Goal: Information Seeking & Learning: Check status

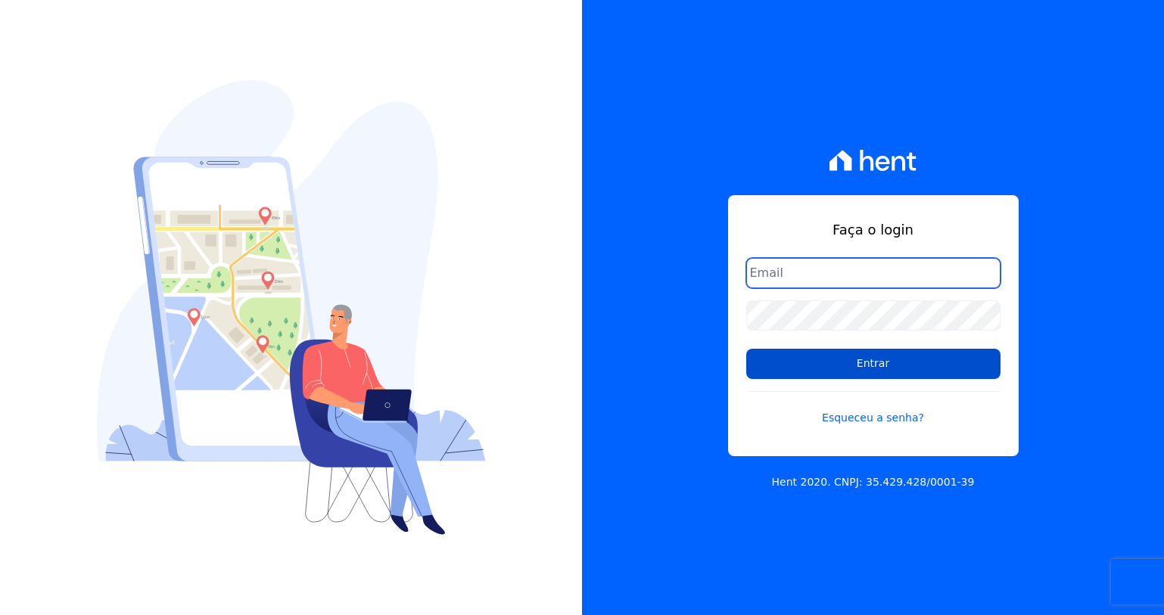
type input "sac@celinaguimaraes.com.br"
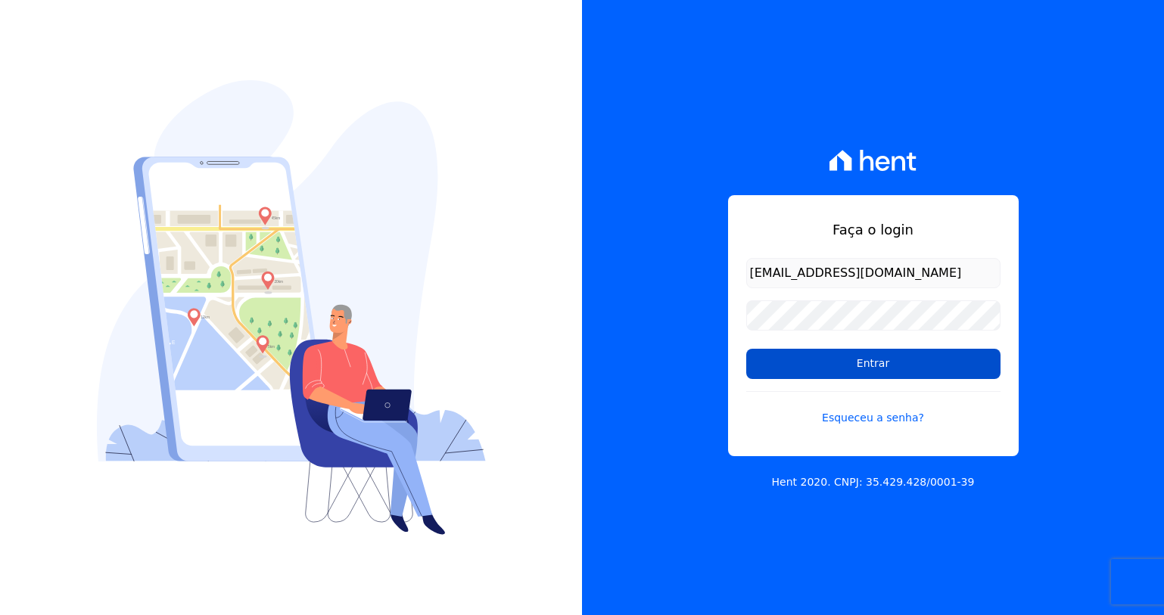
click at [921, 362] on input "Entrar" at bounding box center [873, 364] width 254 height 30
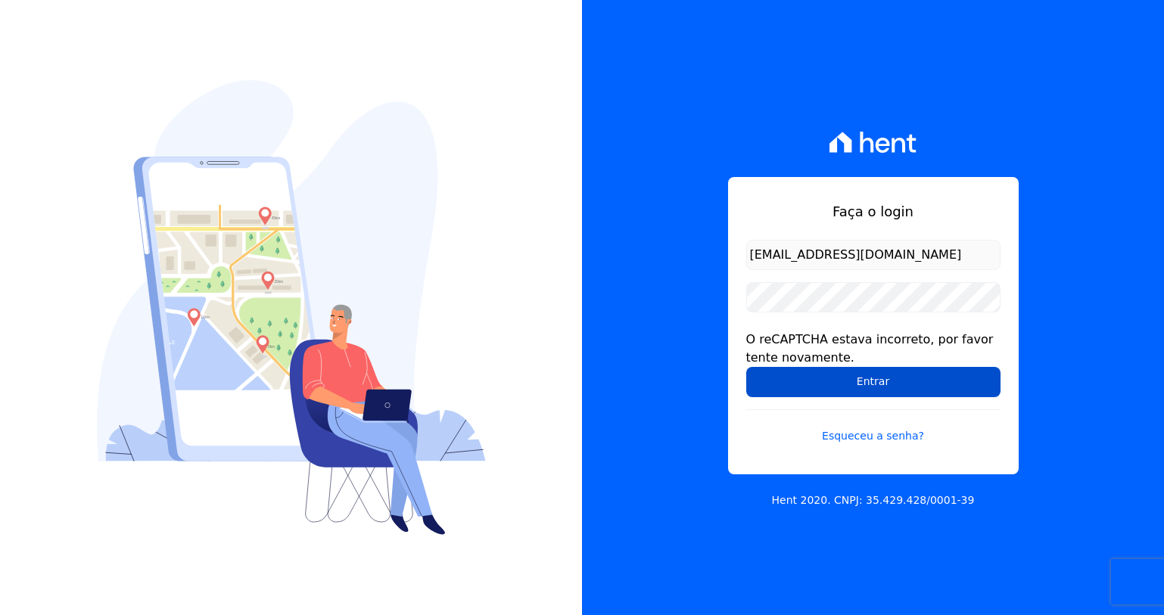
click at [908, 386] on input "Entrar" at bounding box center [873, 382] width 254 height 30
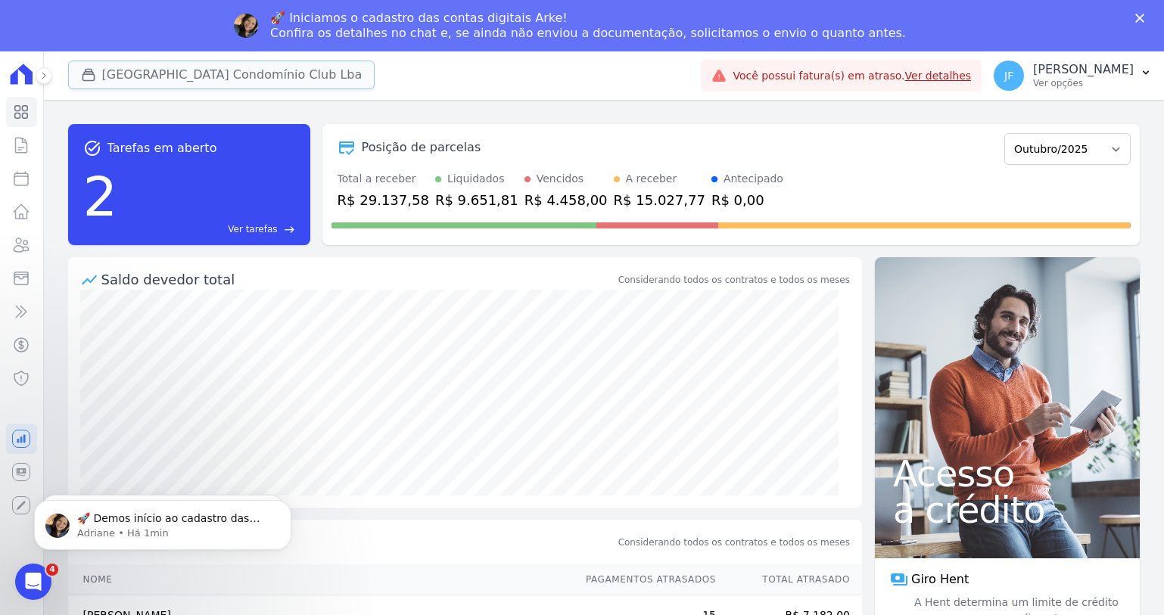
click at [103, 80] on button "[GEOGRAPHIC_DATA] Condomínio Club Lba" at bounding box center [221, 75] width 307 height 29
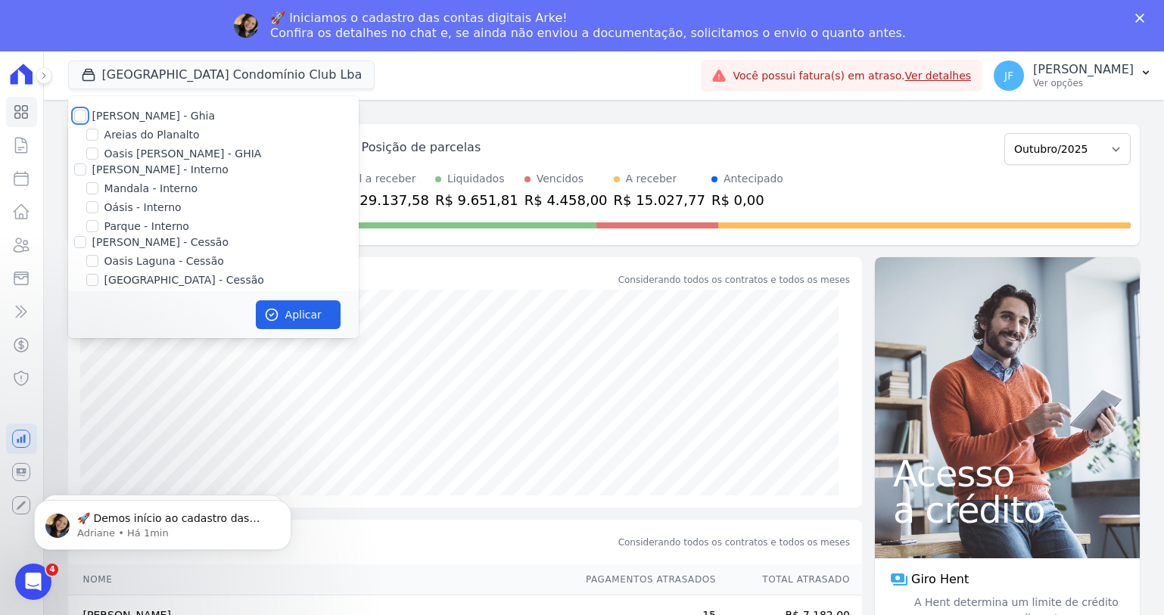
click at [81, 117] on input "[PERSON_NAME] - Ghia" at bounding box center [80, 116] width 12 height 12
checkbox input "true"
click at [78, 172] on input "[PERSON_NAME] - Interno" at bounding box center [80, 169] width 12 height 12
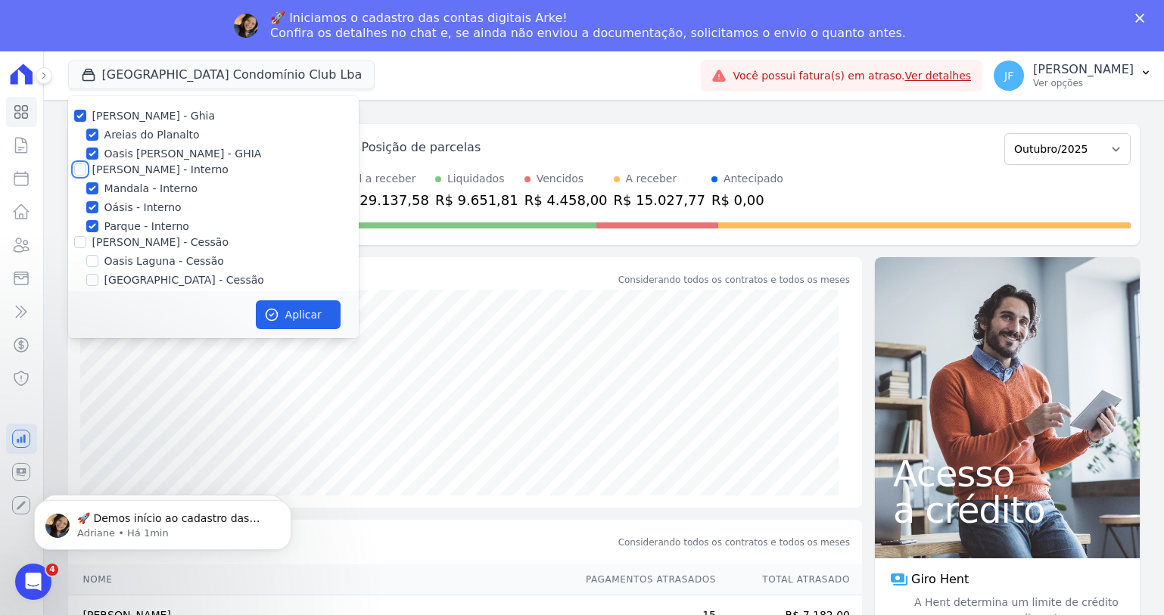
checkbox input "true"
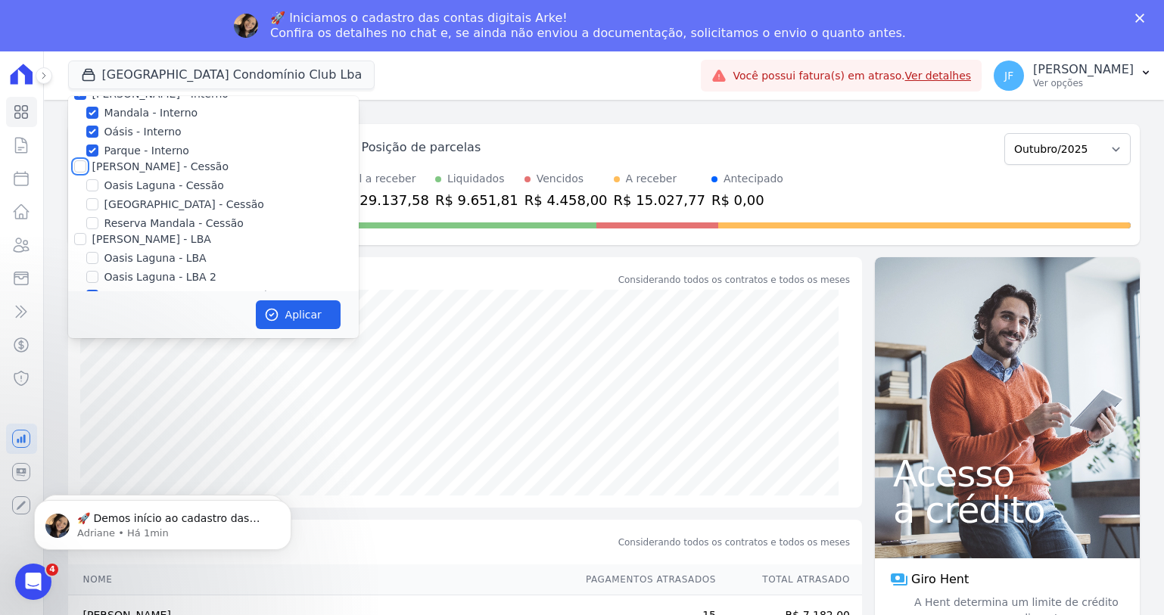
click at [81, 165] on input "[PERSON_NAME] - Cessão" at bounding box center [80, 166] width 12 height 12
checkbox input "true"
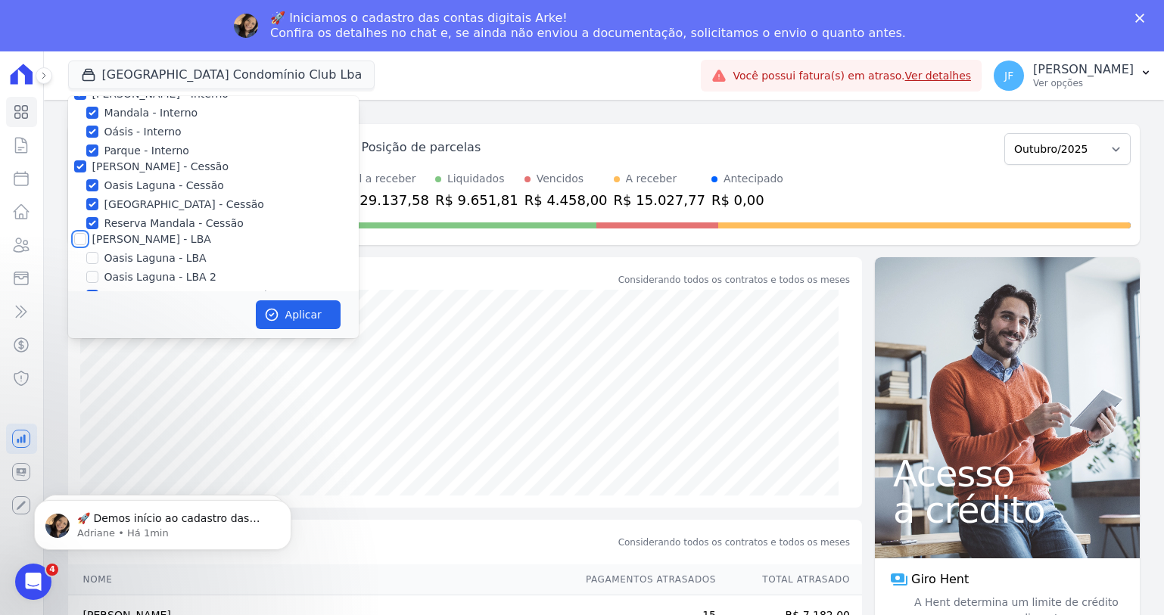
click at [82, 238] on input "[PERSON_NAME] - LBA" at bounding box center [80, 239] width 12 height 12
checkbox input "true"
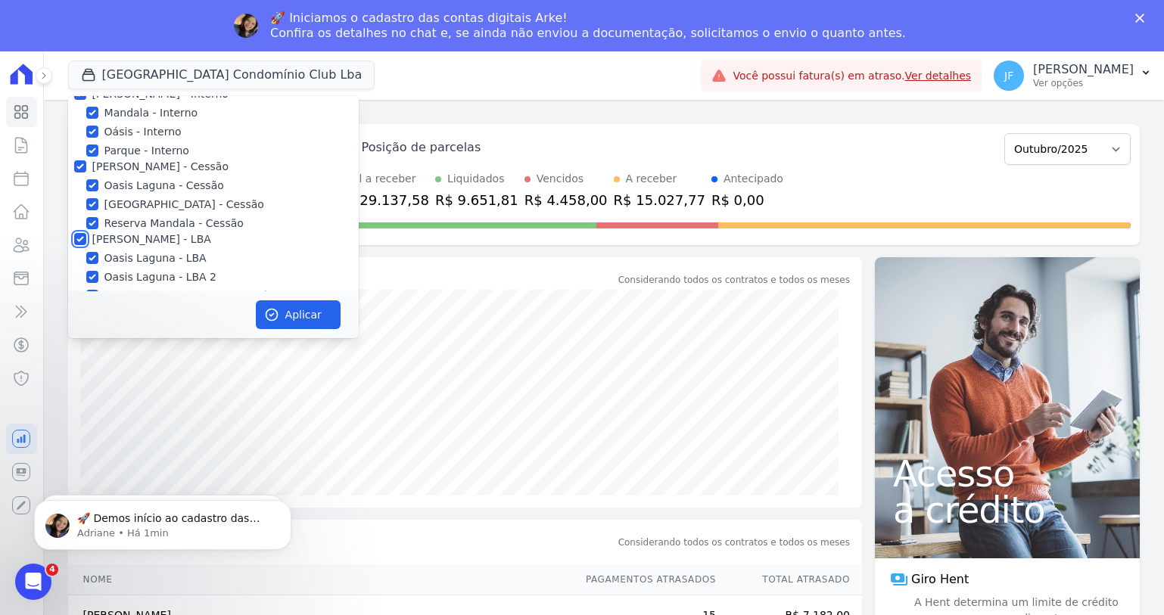
checkbox input "true"
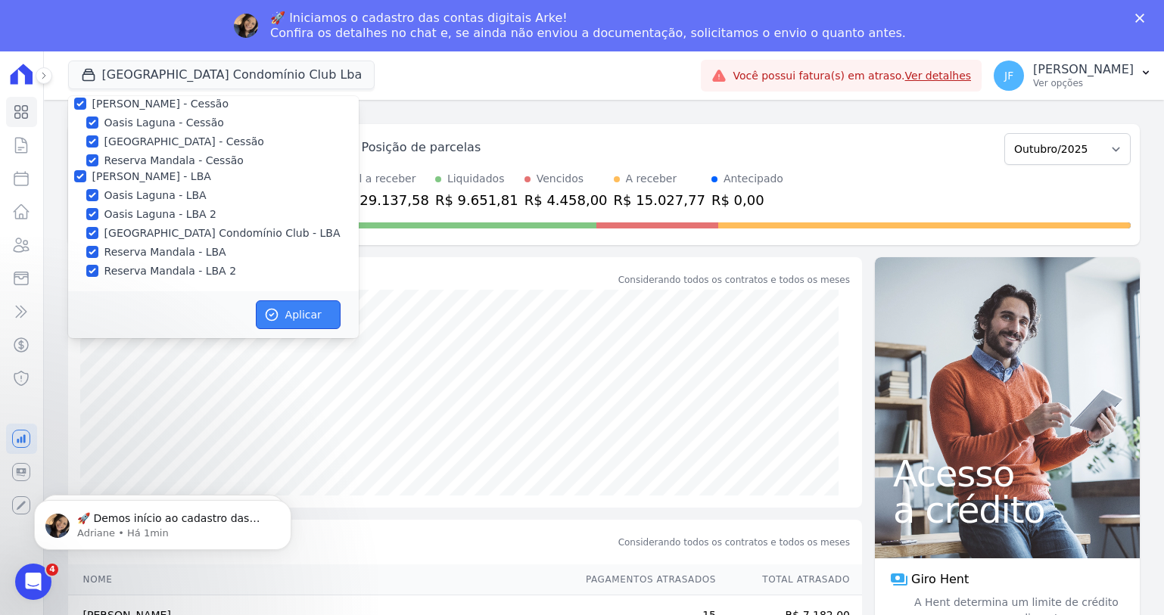
click at [288, 314] on button "Aplicar" at bounding box center [298, 314] width 85 height 29
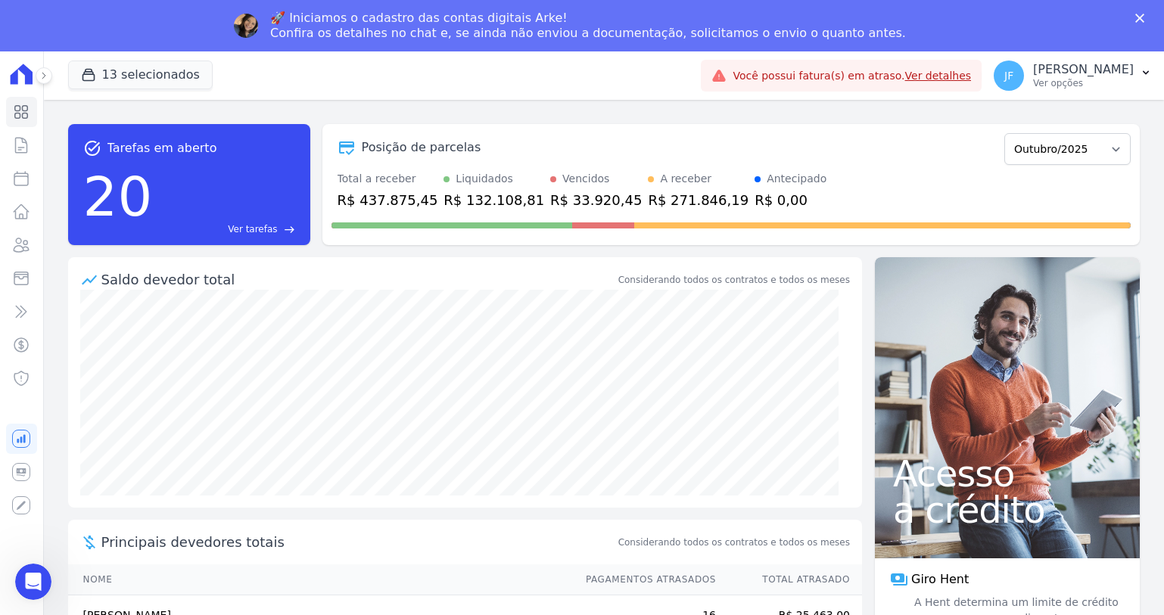
scroll to position [0, 0]
click at [26, 247] on icon at bounding box center [21, 245] width 15 height 14
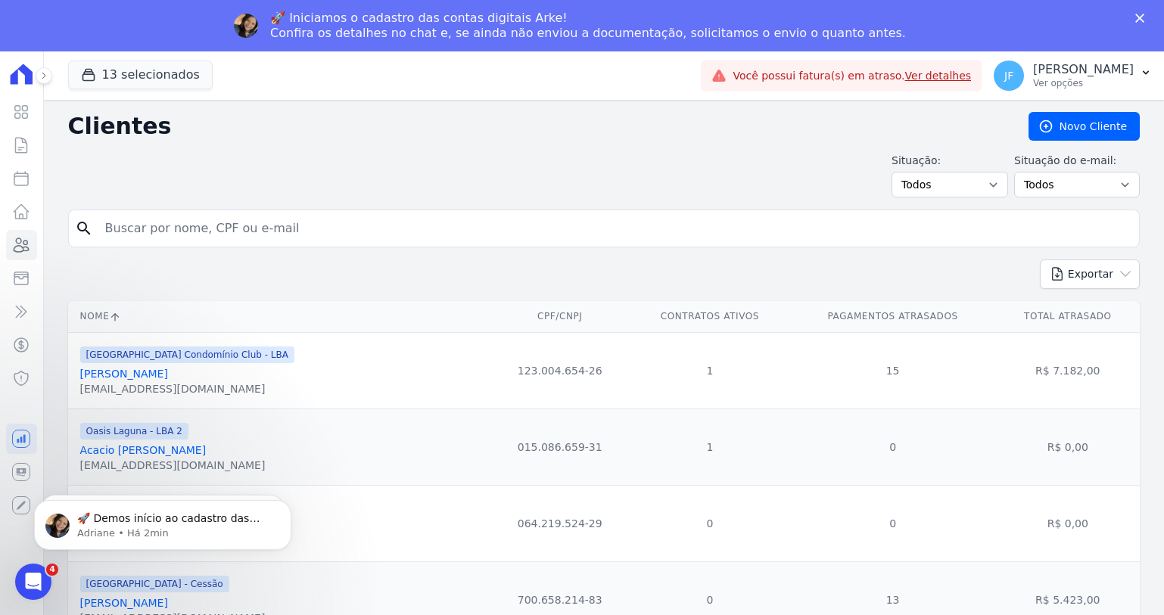
click at [238, 225] on input "search" at bounding box center [614, 228] width 1036 height 30
type input "janciara"
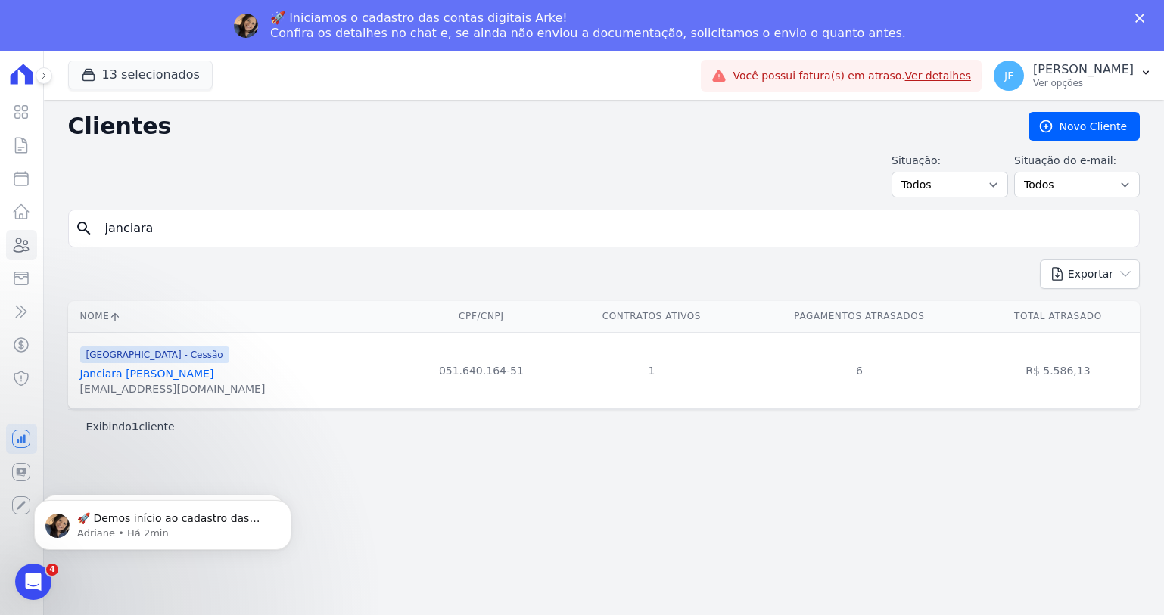
click at [175, 372] on link "Janciara [PERSON_NAME]" at bounding box center [147, 374] width 134 height 12
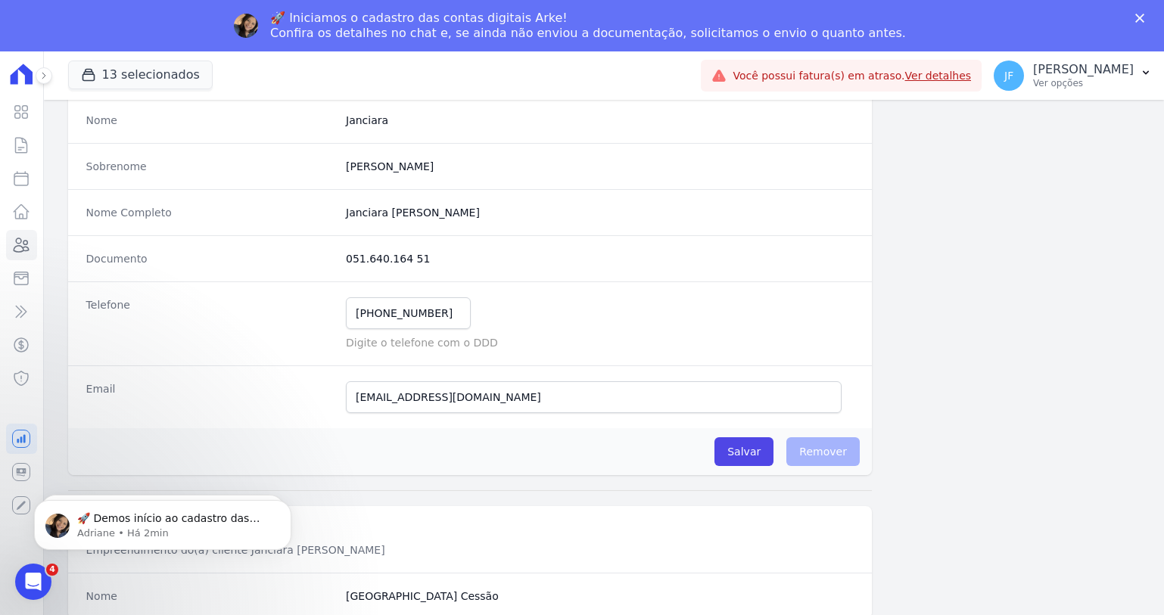
scroll to position [120, 0]
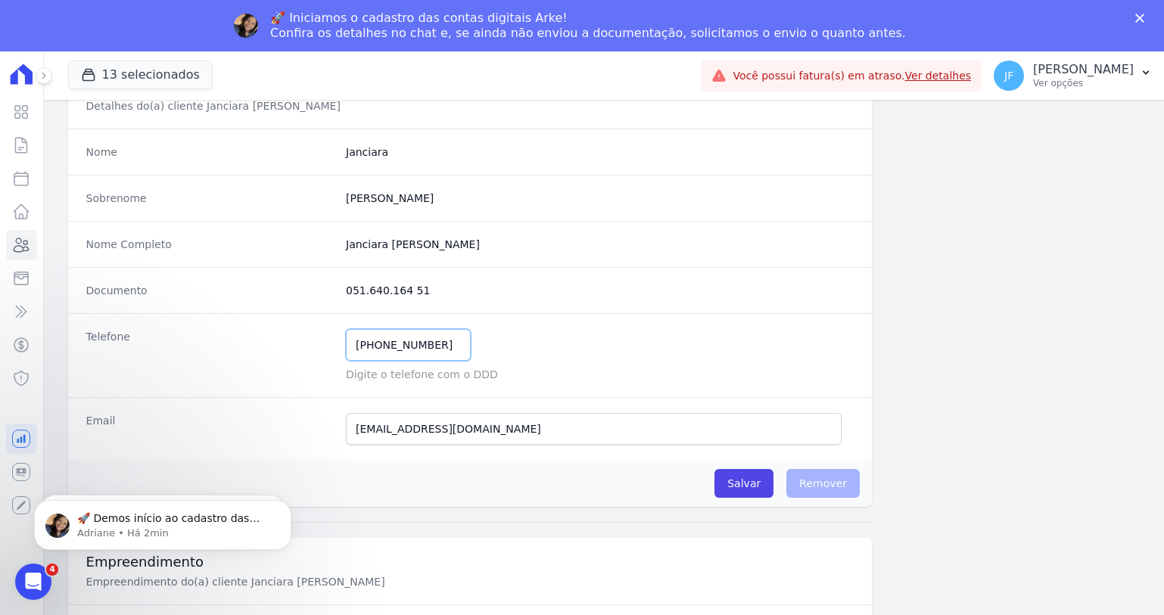
click at [437, 347] on input "[PHONE_NUMBER]" at bounding box center [408, 345] width 125 height 32
drag, startPoint x: 437, startPoint y: 347, endPoint x: 329, endPoint y: 340, distance: 108.4
click at [329, 340] on div "Telefone [PHONE_NUMBER] Mensagem de SMS ainda não enviada.. Mensagem de [PERSON…" at bounding box center [469, 355] width 803 height 84
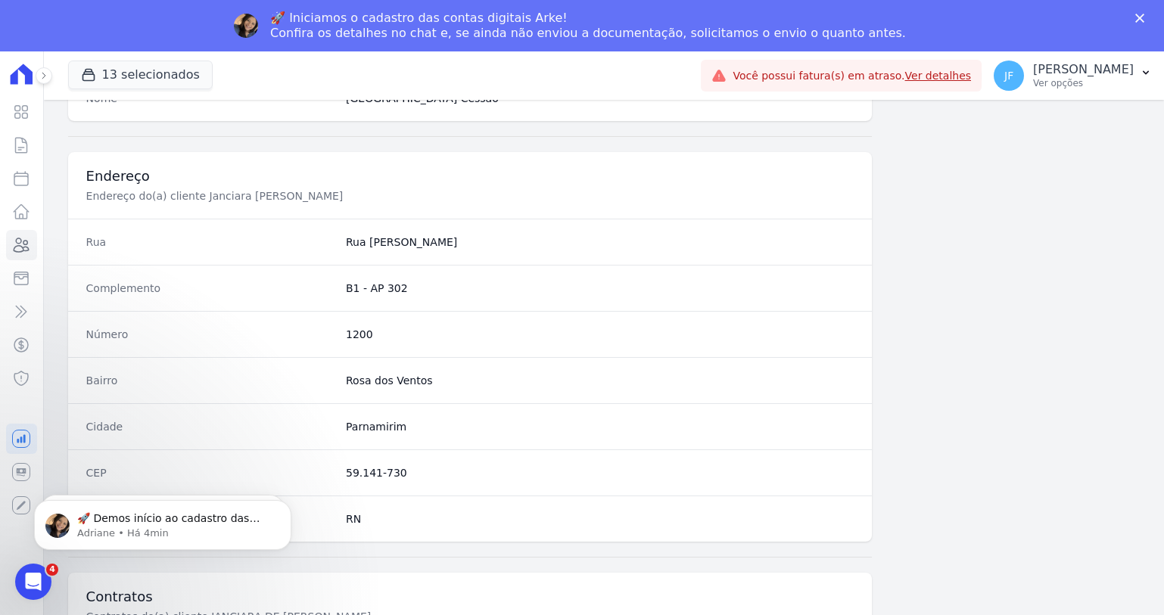
scroll to position [800, 0]
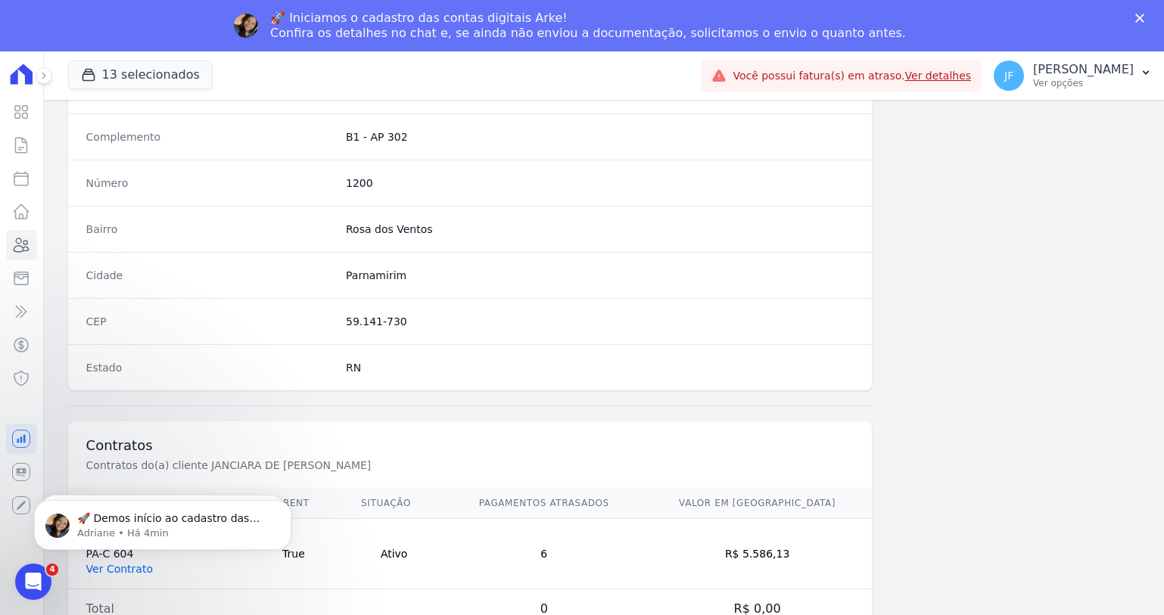
click at [129, 574] on link "Ver Contrato" at bounding box center [119, 569] width 67 height 12
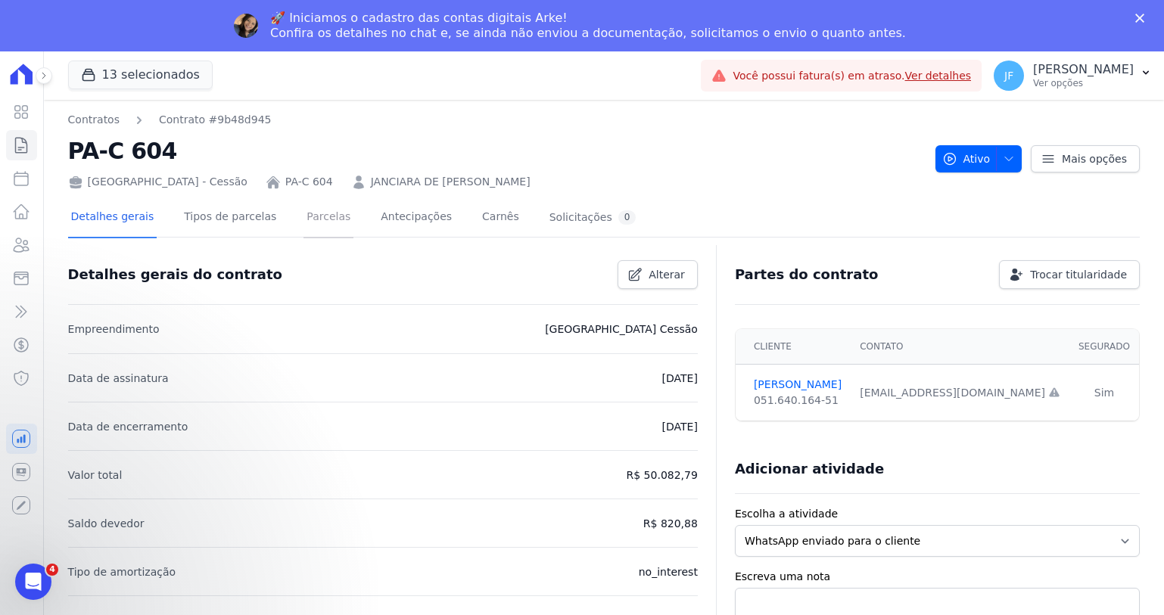
click at [303, 215] on link "Parcelas" at bounding box center [328, 218] width 50 height 40
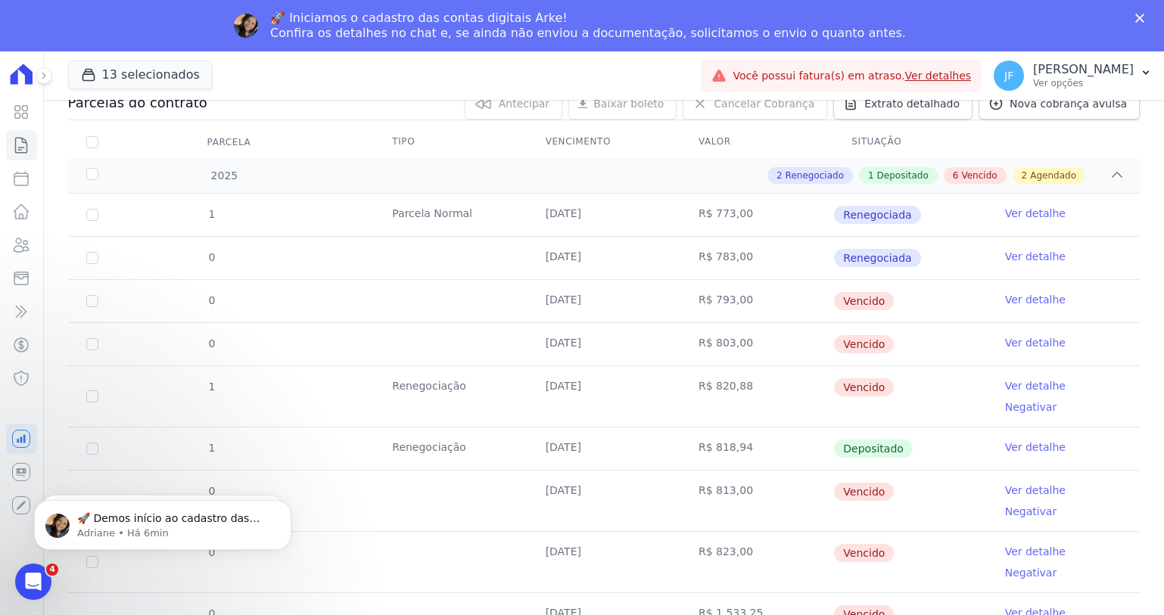
scroll to position [151, 0]
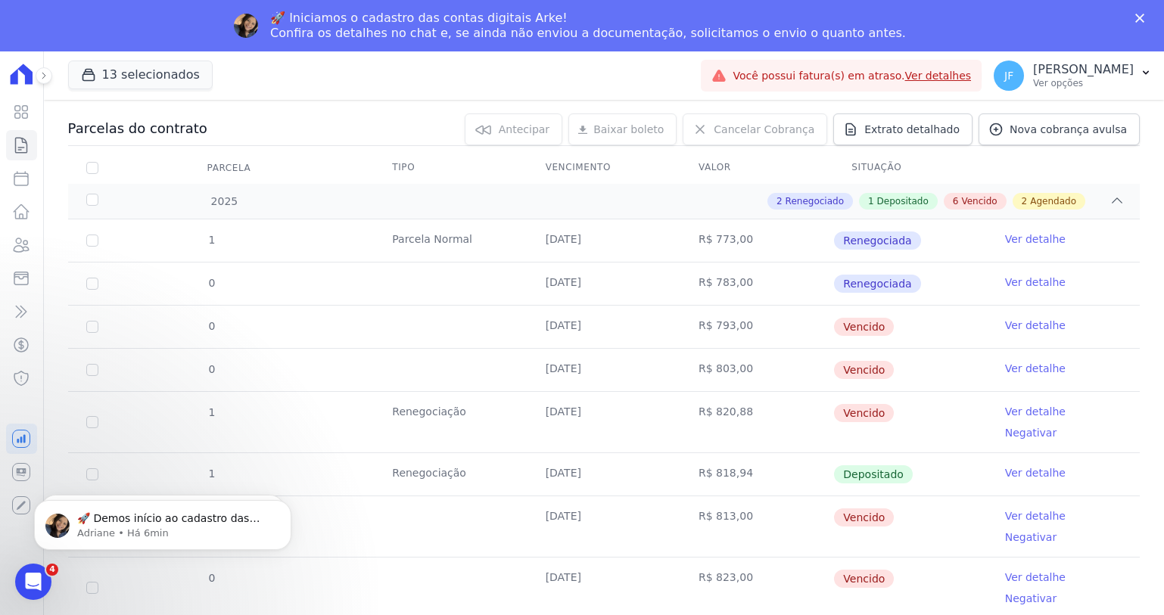
click at [1028, 330] on link "Ver detalhe" at bounding box center [1035, 325] width 61 height 15
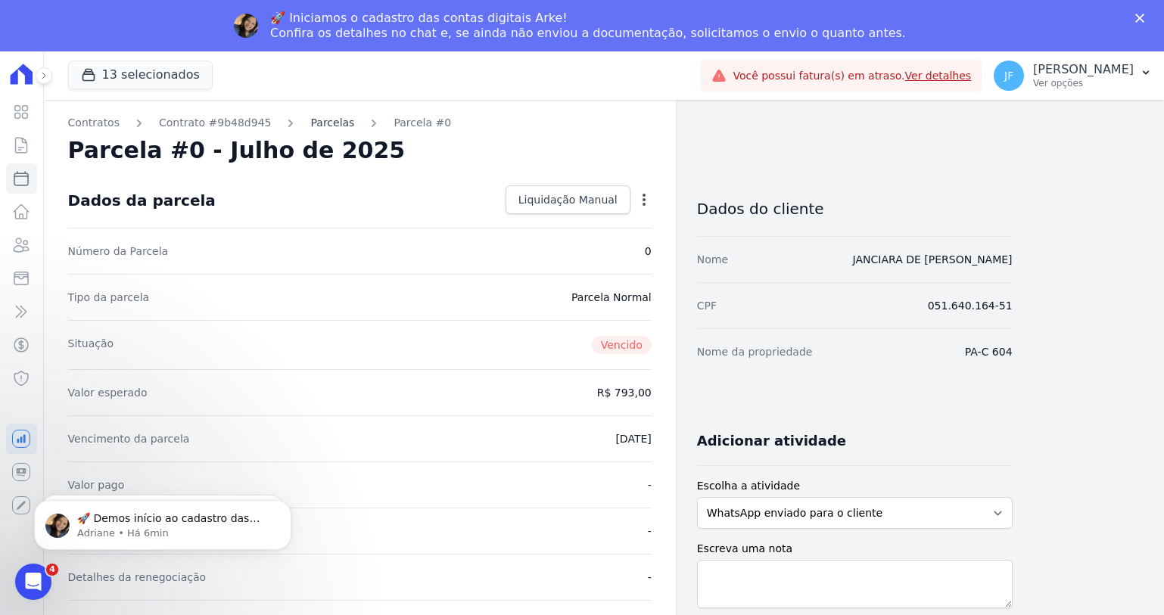
click at [315, 120] on link "Parcelas" at bounding box center [332, 123] width 44 height 16
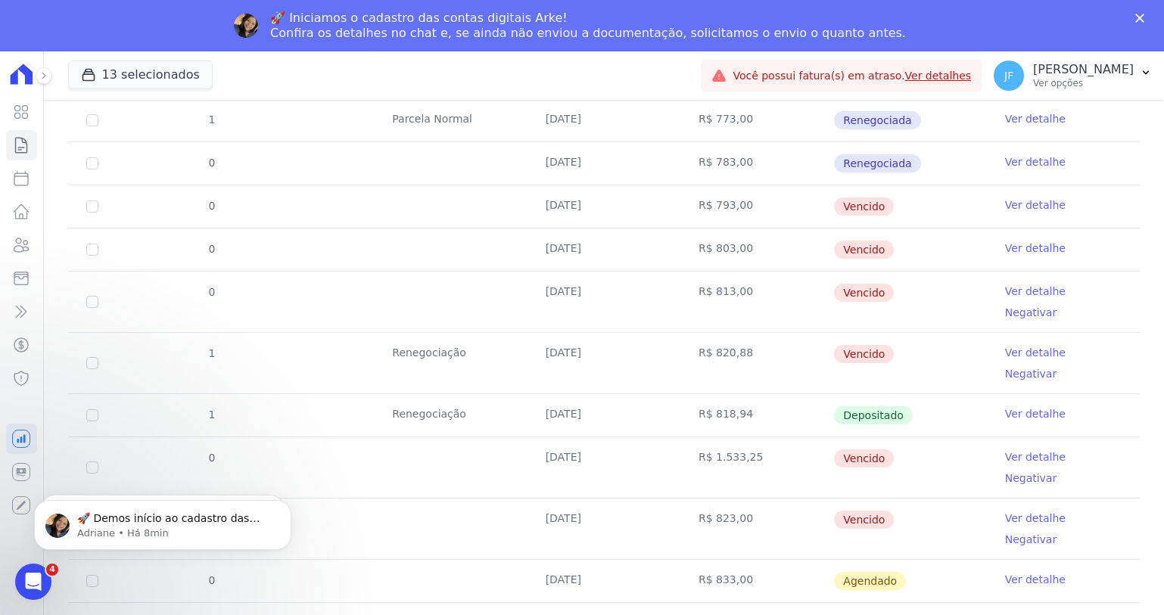
scroll to position [294, 0]
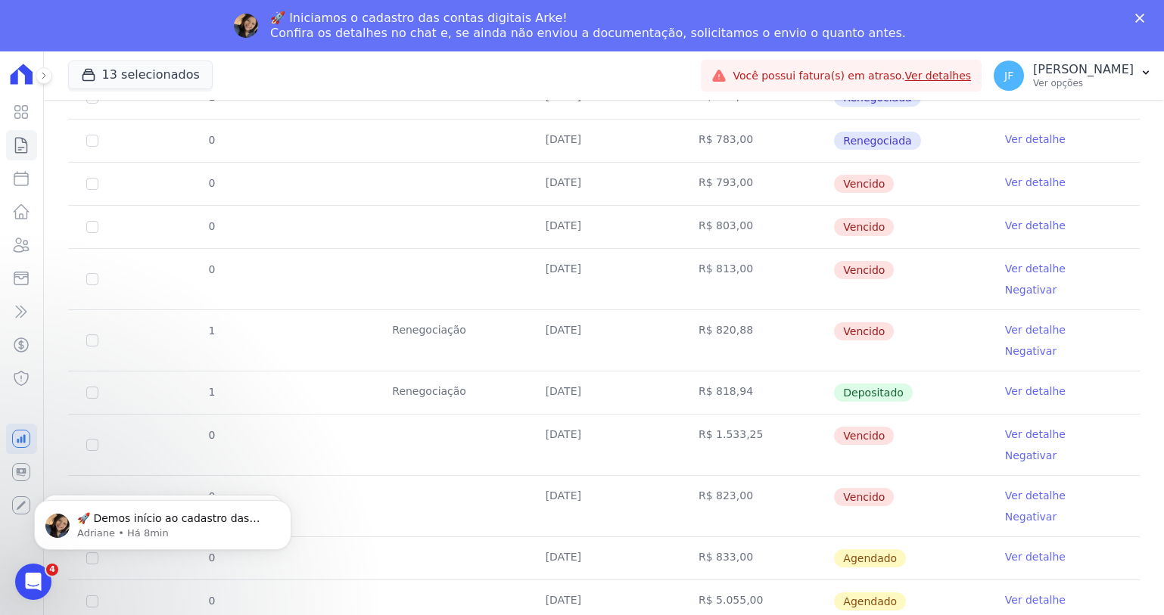
click at [1039, 322] on link "Ver detalhe" at bounding box center [1035, 329] width 61 height 15
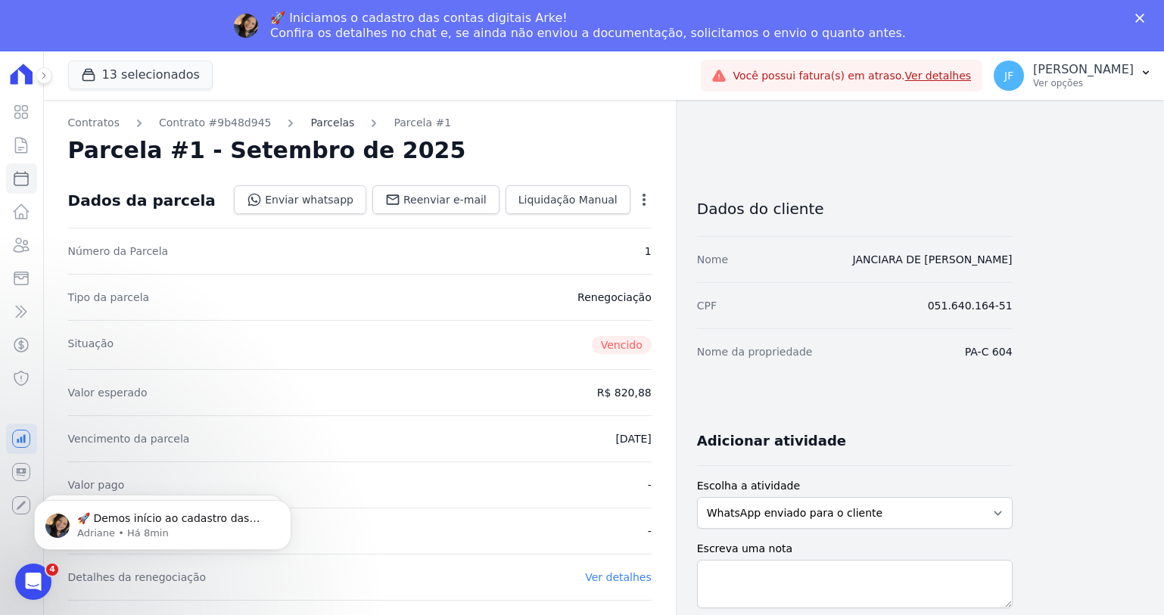
click at [310, 126] on link "Parcelas" at bounding box center [332, 123] width 44 height 16
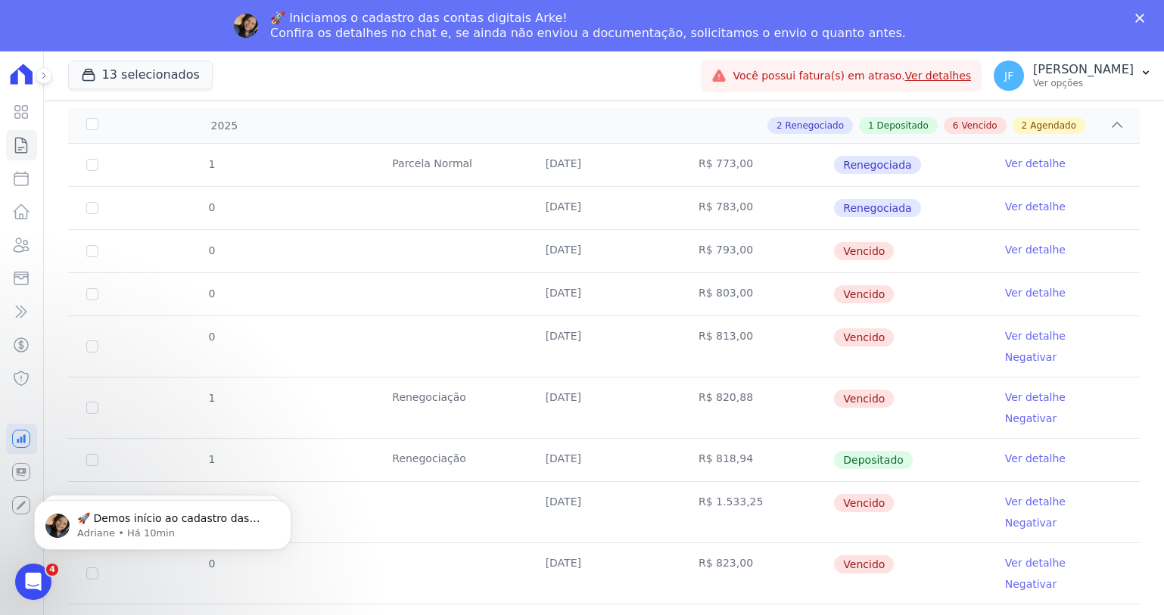
scroll to position [294, 0]
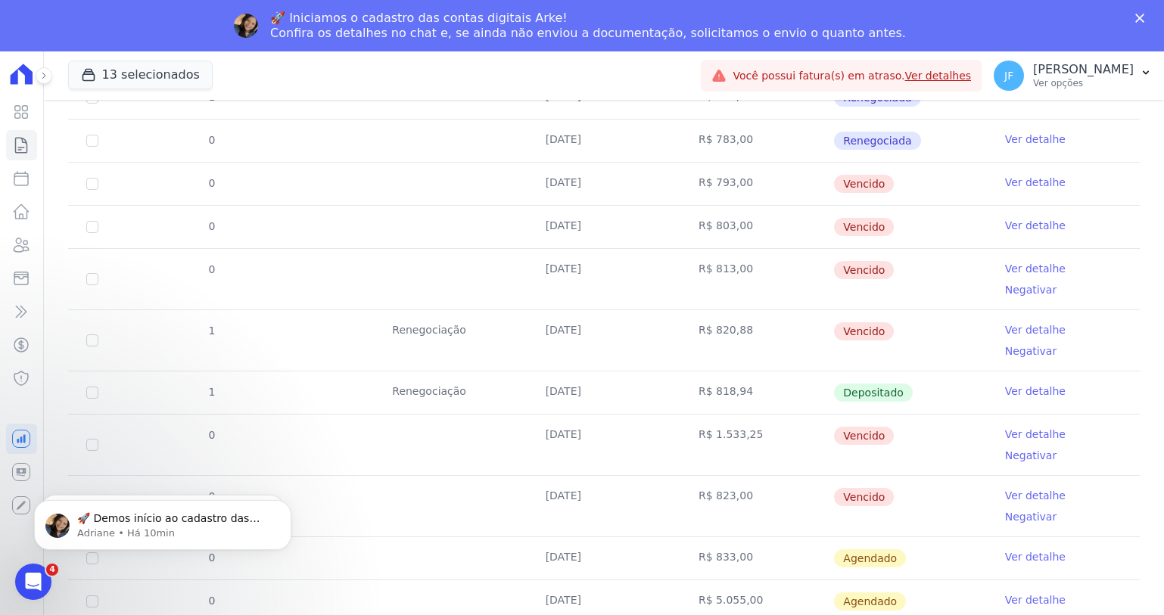
click at [1015, 427] on link "Ver detalhe" at bounding box center [1035, 434] width 61 height 15
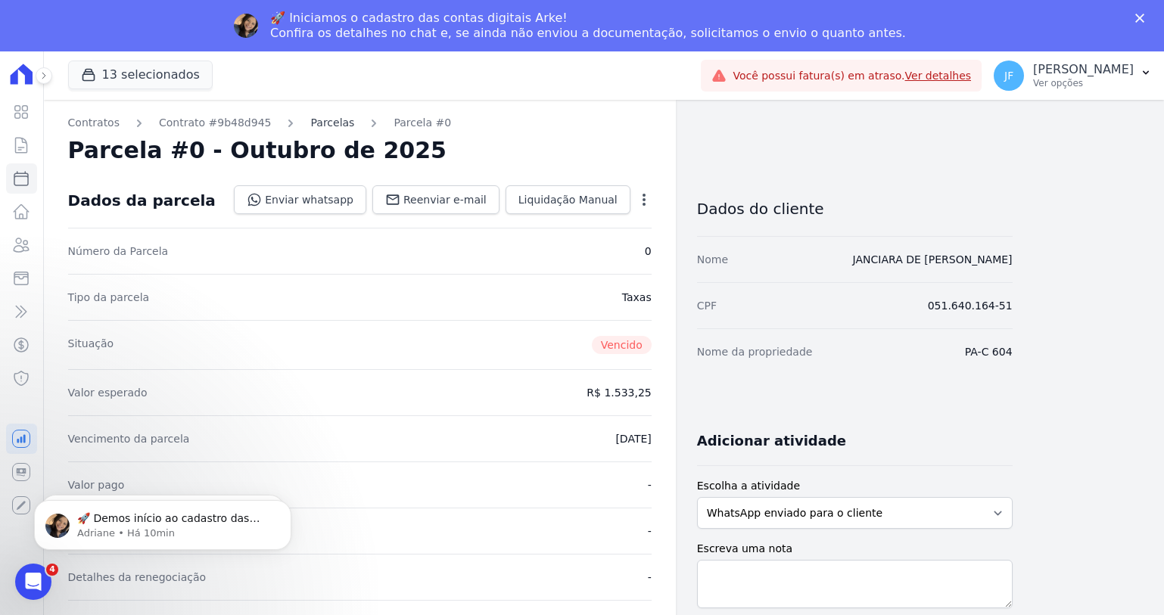
click at [328, 128] on link "Parcelas" at bounding box center [332, 123] width 44 height 16
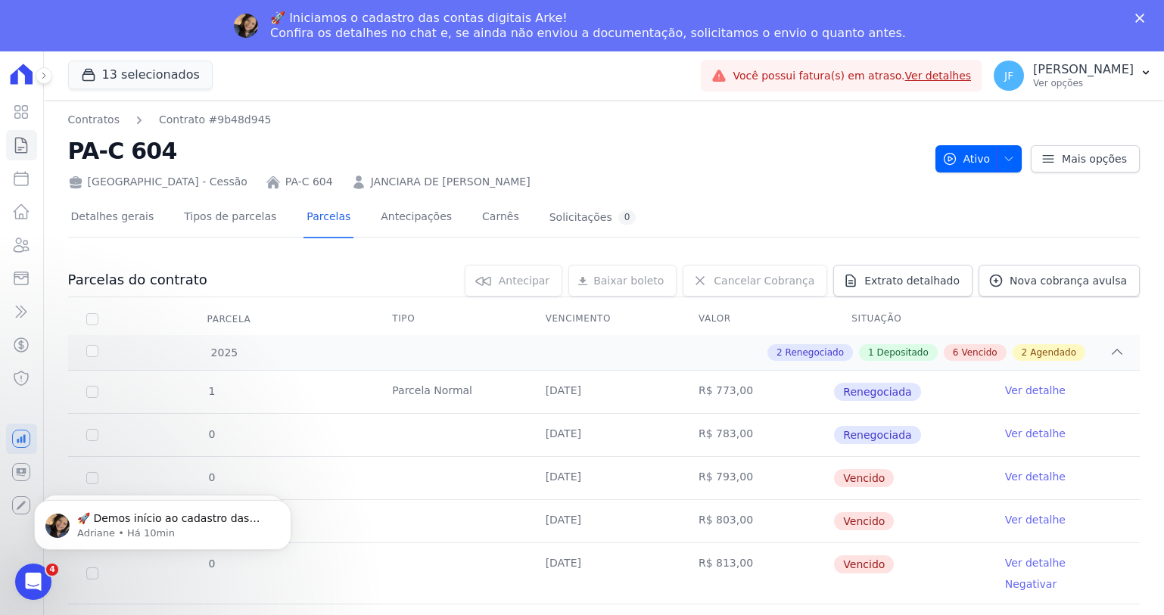
scroll to position [227, 0]
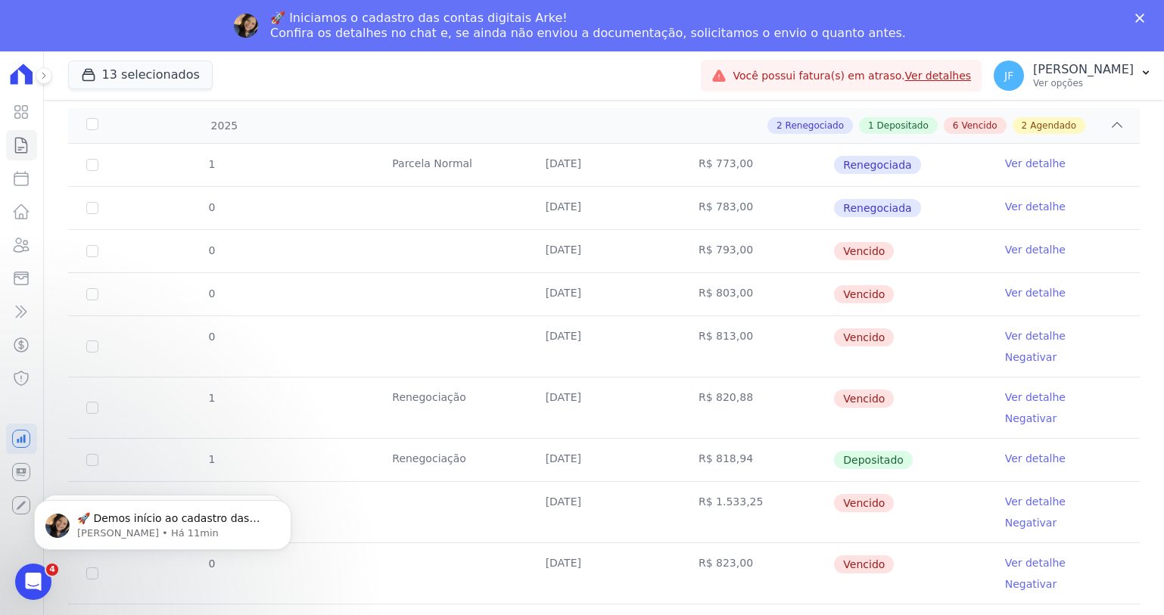
click at [1015, 244] on link "Ver detalhe" at bounding box center [1035, 249] width 61 height 15
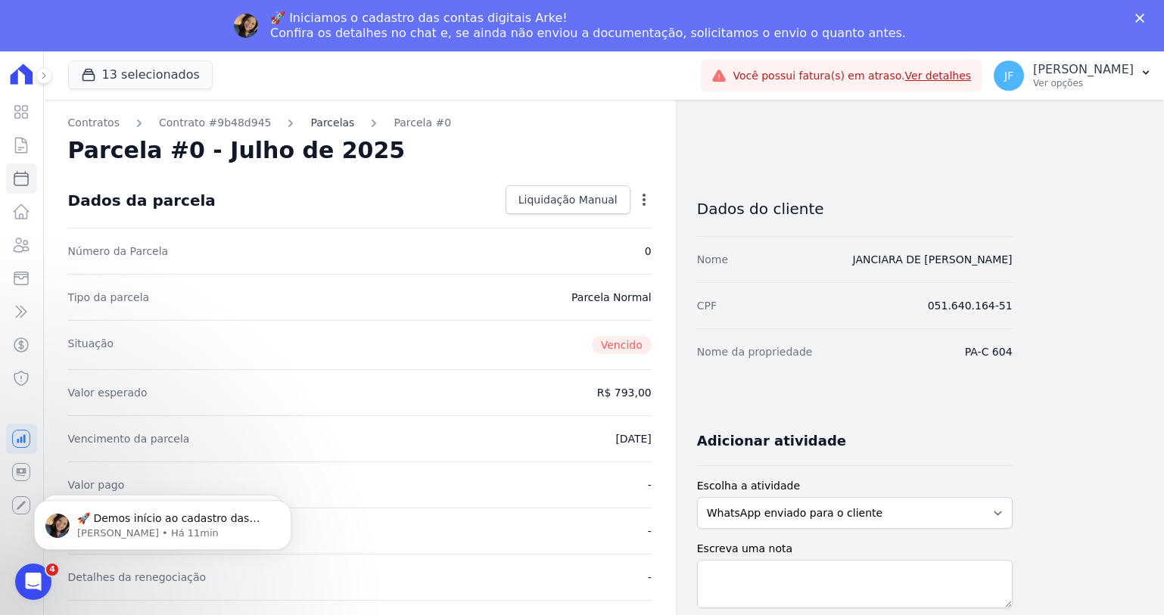
click at [315, 124] on link "Parcelas" at bounding box center [332, 123] width 44 height 16
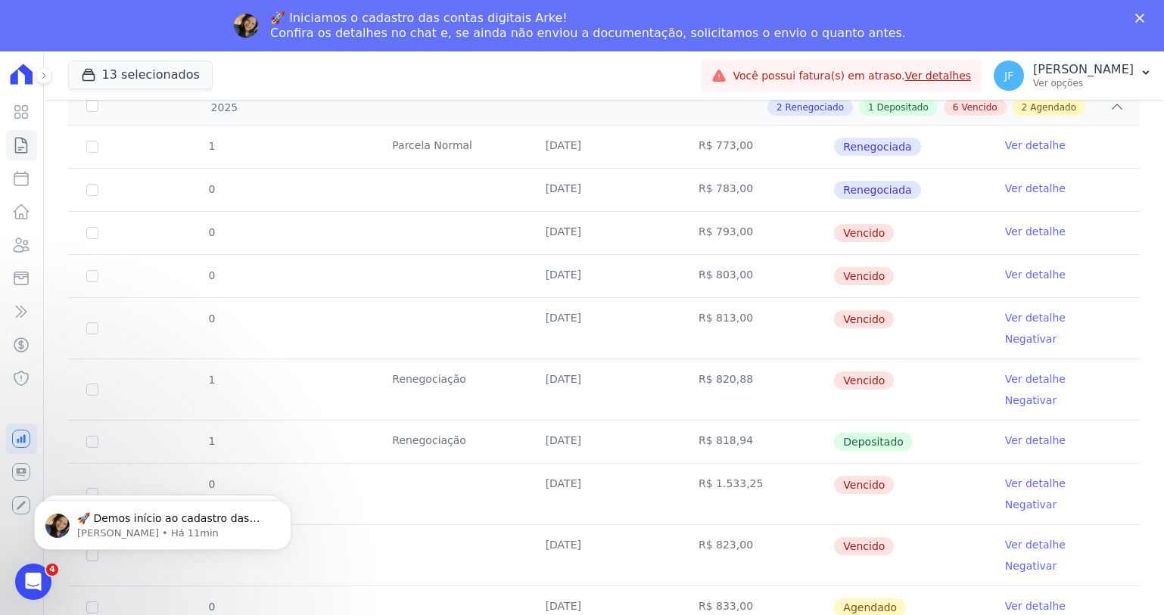
scroll to position [219, 0]
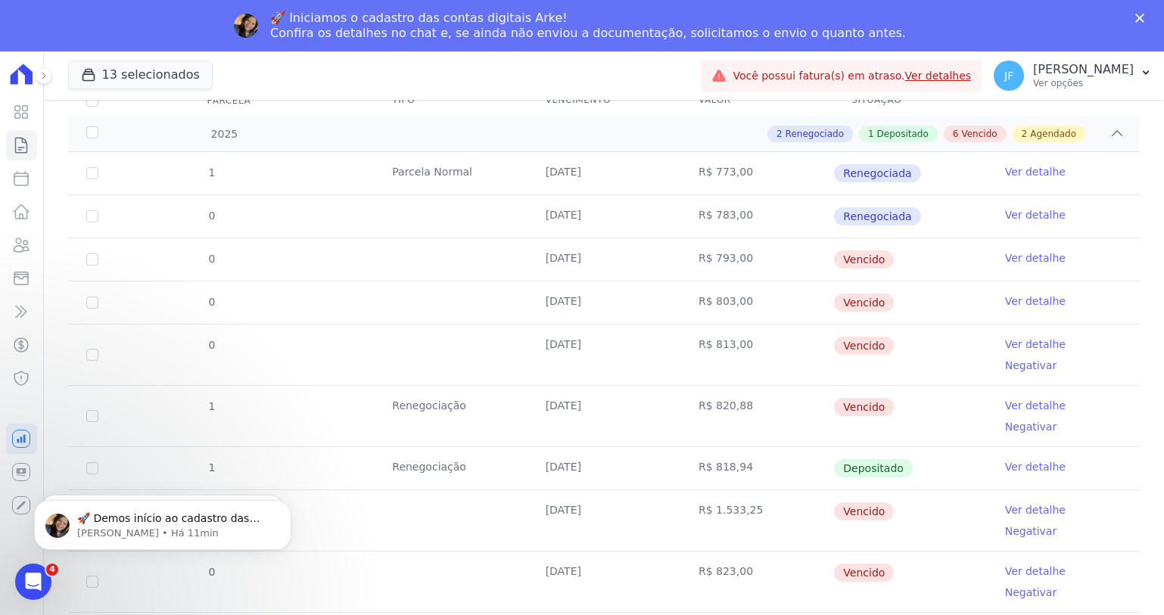
click at [1027, 302] on link "Ver detalhe" at bounding box center [1035, 301] width 61 height 15
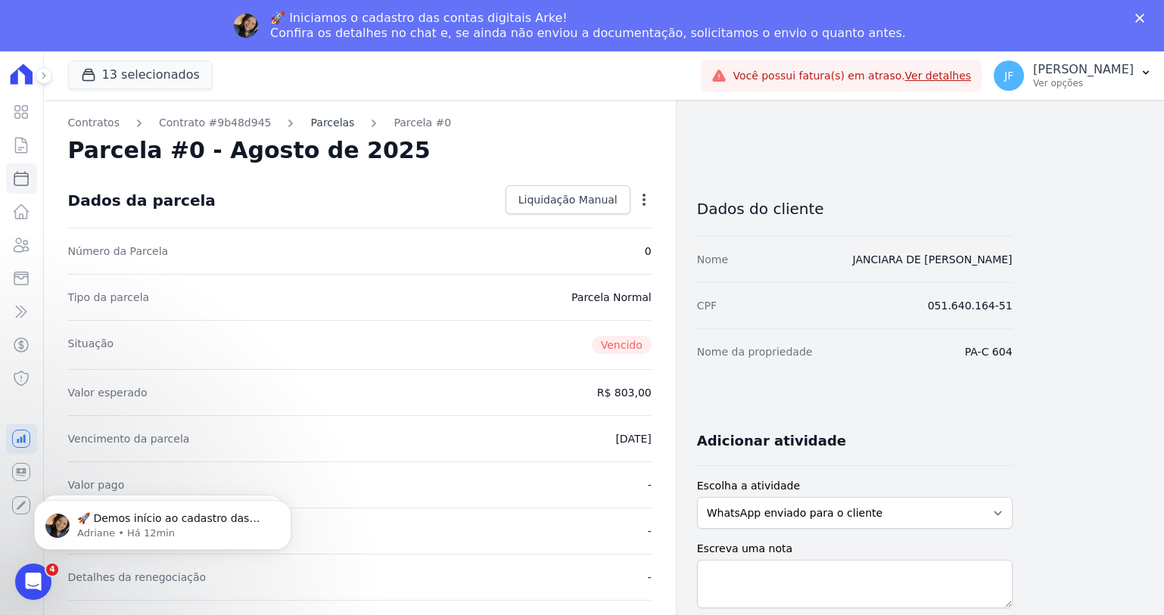
click at [315, 126] on link "Parcelas" at bounding box center [332, 123] width 44 height 16
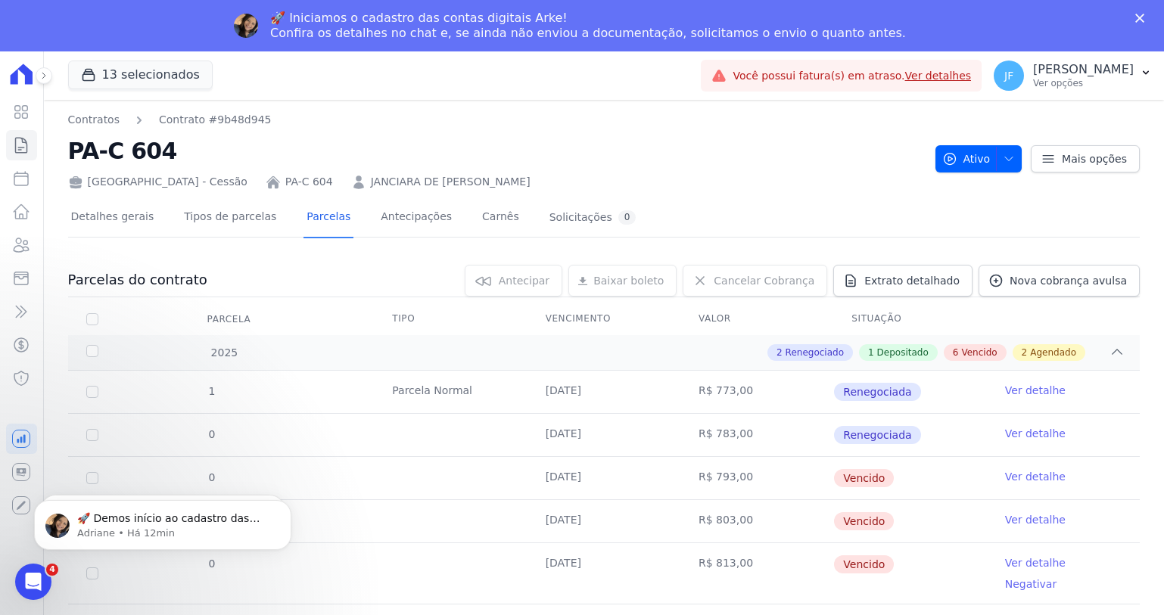
click at [1019, 564] on link "Ver detalhe" at bounding box center [1035, 562] width 61 height 15
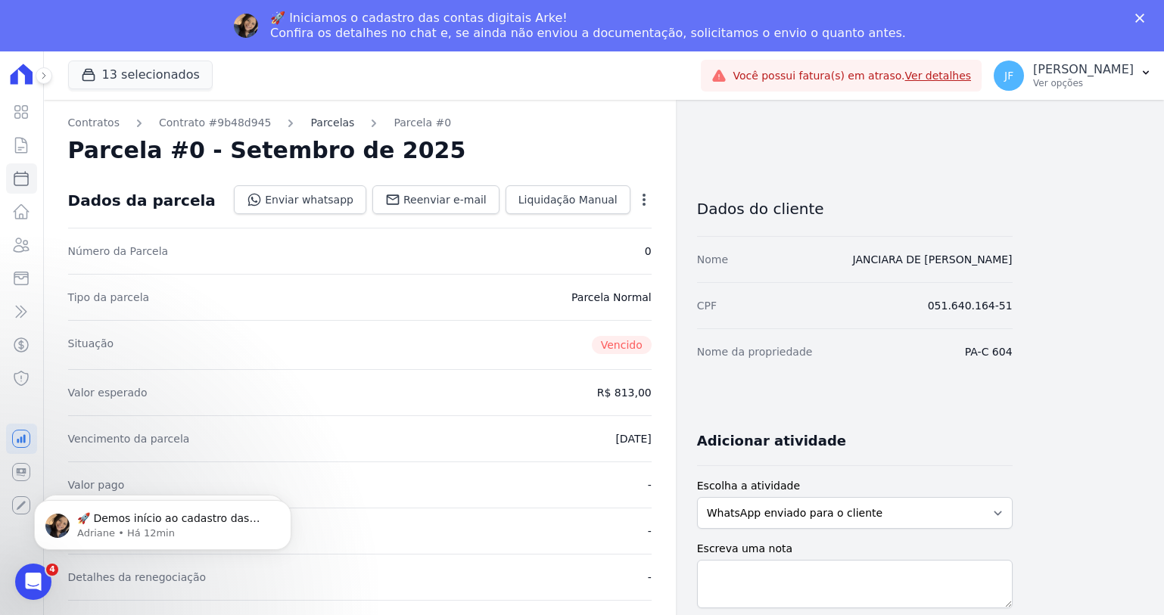
click at [316, 123] on link "Parcelas" at bounding box center [332, 123] width 44 height 16
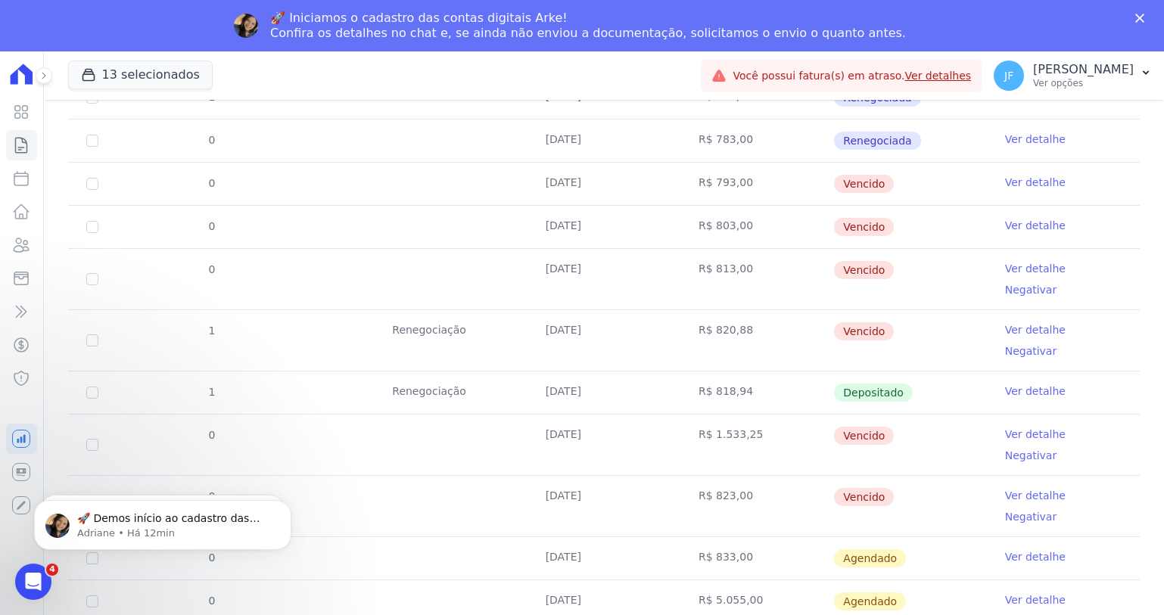
click at [1008, 488] on link "Ver detalhe" at bounding box center [1035, 495] width 61 height 15
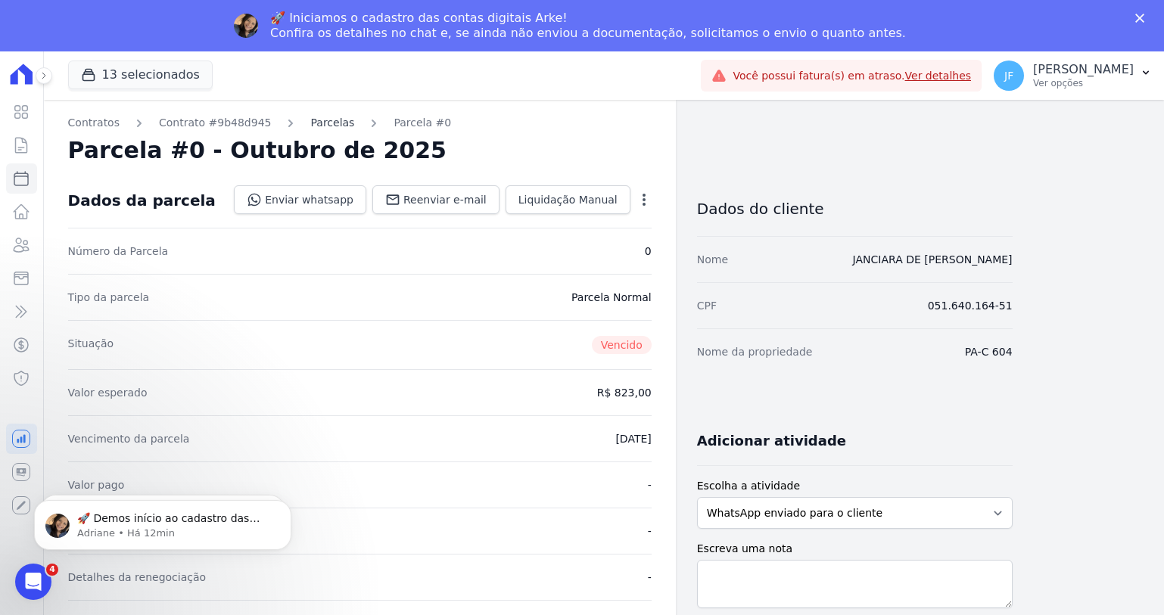
click at [311, 125] on link "Parcelas" at bounding box center [332, 123] width 44 height 16
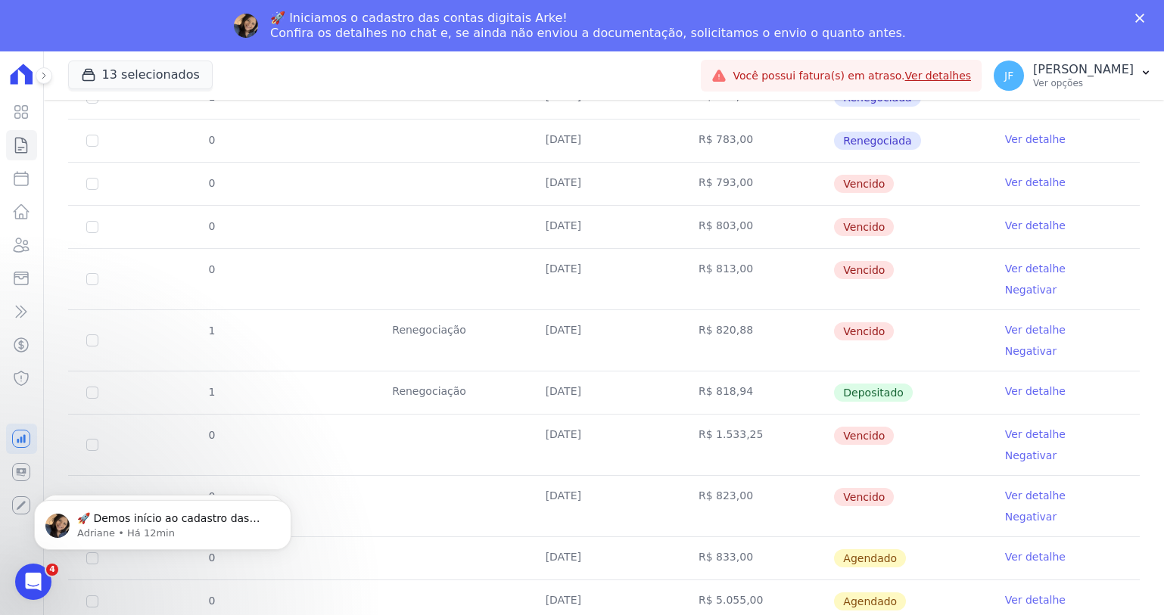
click at [1009, 427] on link "Ver detalhe" at bounding box center [1035, 434] width 61 height 15
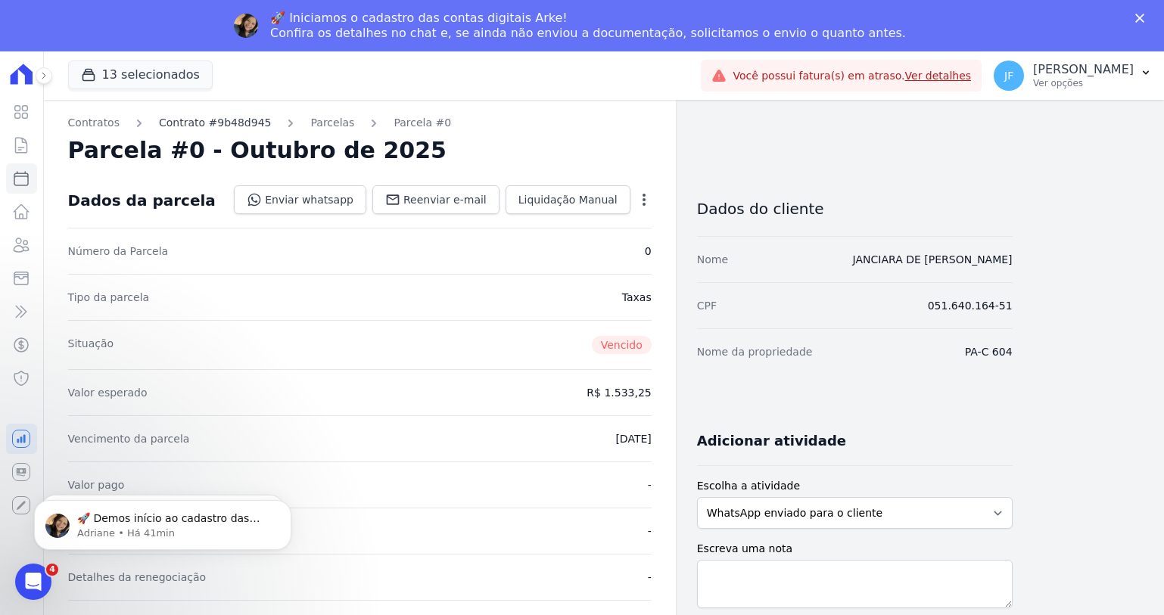
click at [207, 126] on link "Contrato #9b48d945" at bounding box center [215, 123] width 113 height 16
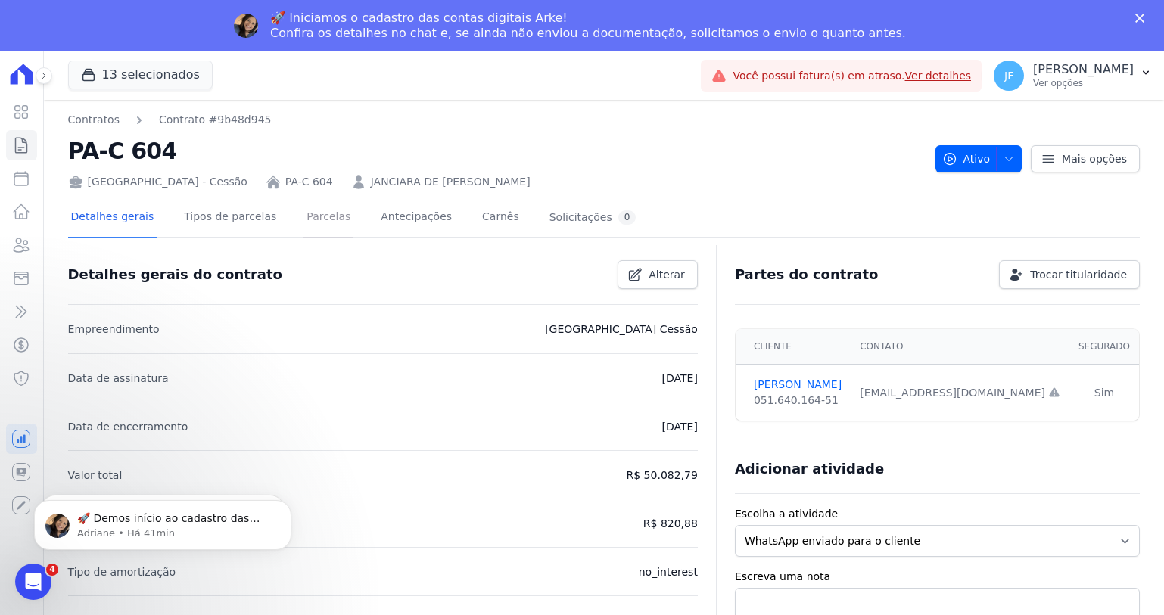
click at [319, 218] on link "Parcelas" at bounding box center [328, 218] width 50 height 40
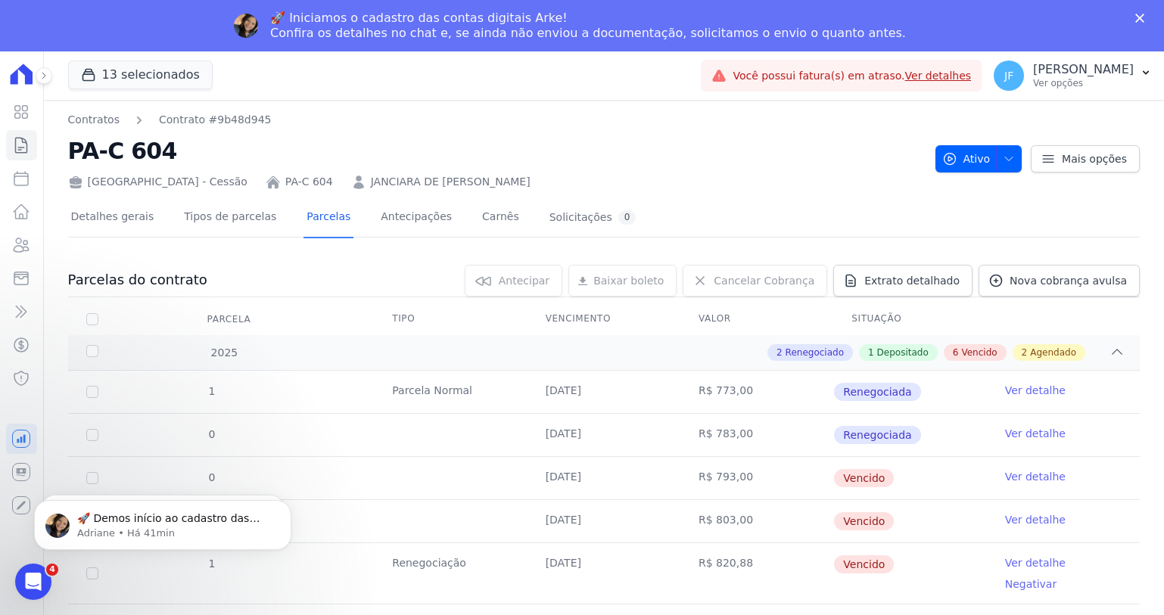
click at [371, 185] on link "JANCIARA DE [PERSON_NAME]" at bounding box center [451, 182] width 160 height 16
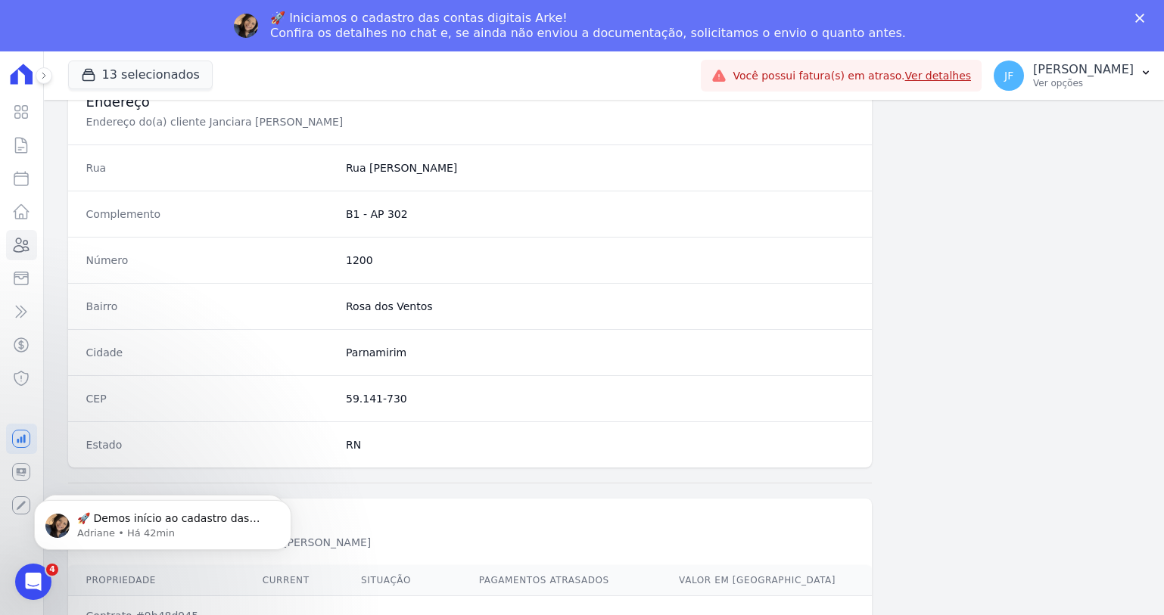
scroll to position [800, 0]
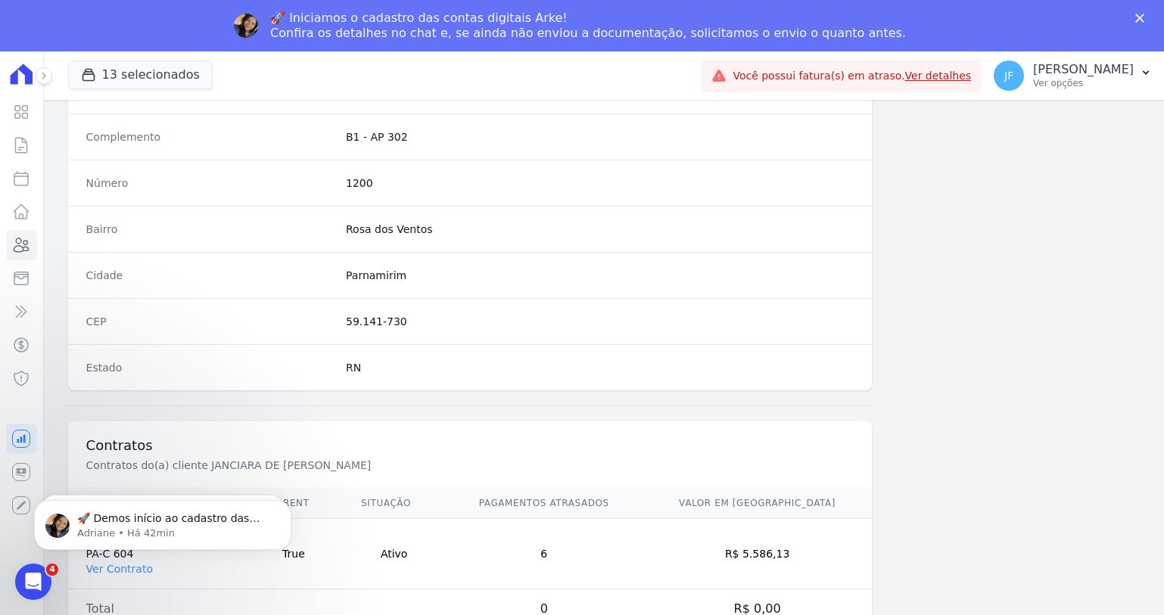
click at [130, 565] on body "🚀 Demos início ao cadastro das Contas Digitais Arke! Iniciamos a abertura para …" at bounding box center [162, 521] width 291 height 94
click at [136, 574] on link "Ver Contrato" at bounding box center [119, 569] width 67 height 12
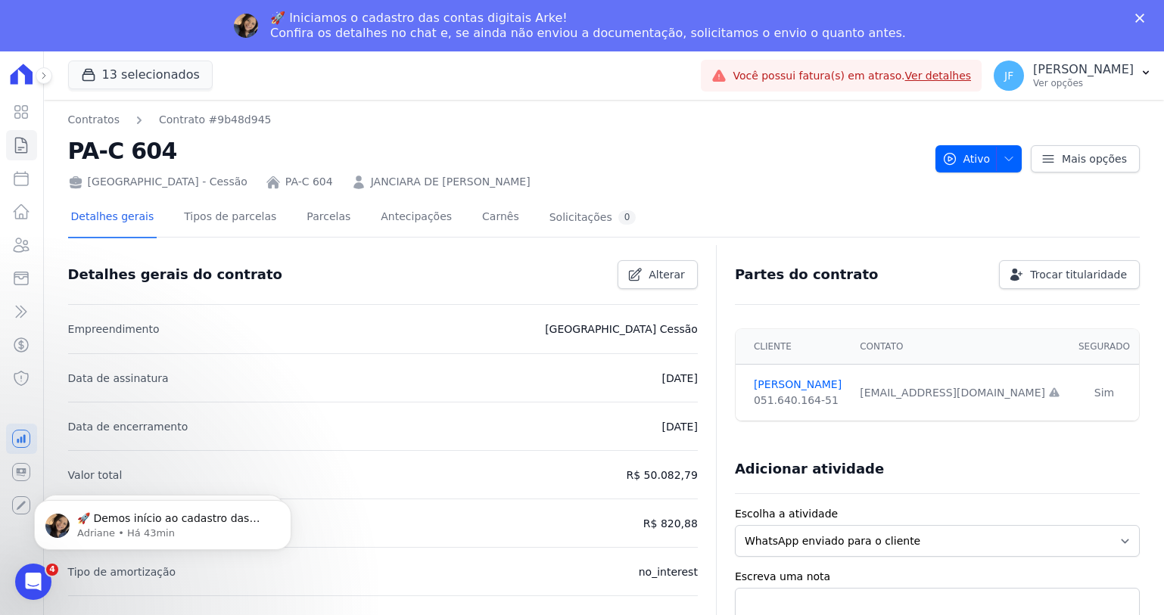
scroll to position [151, 0]
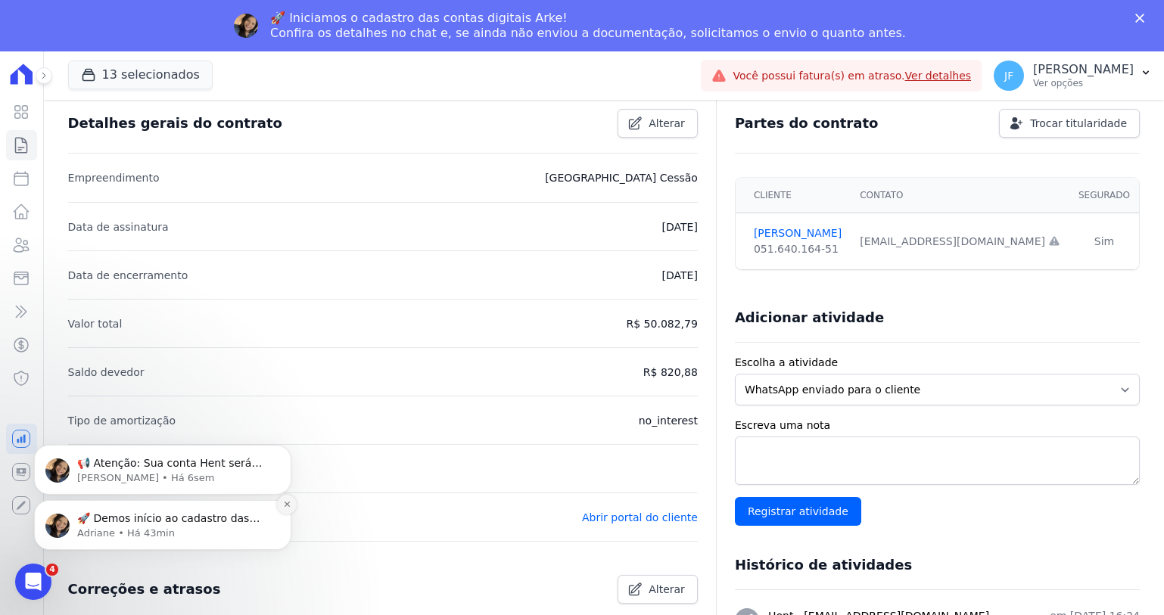
click at [289, 509] on button "Dismiss notification" at bounding box center [287, 505] width 20 height 20
click at [287, 506] on icon "Dismiss notification" at bounding box center [287, 504] width 8 height 8
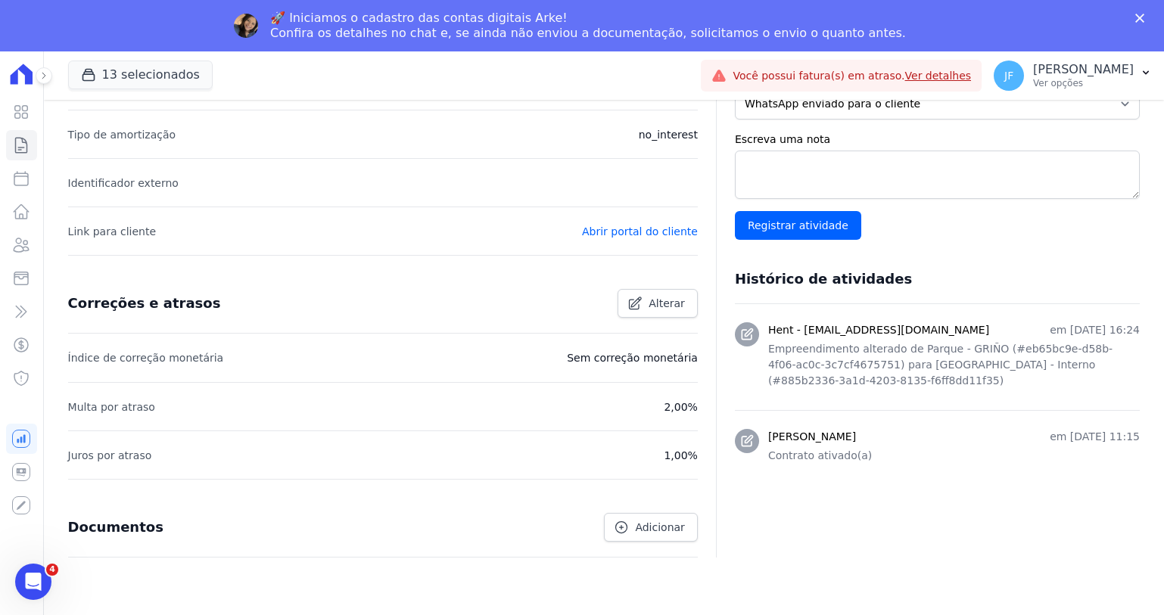
scroll to position [0, 0]
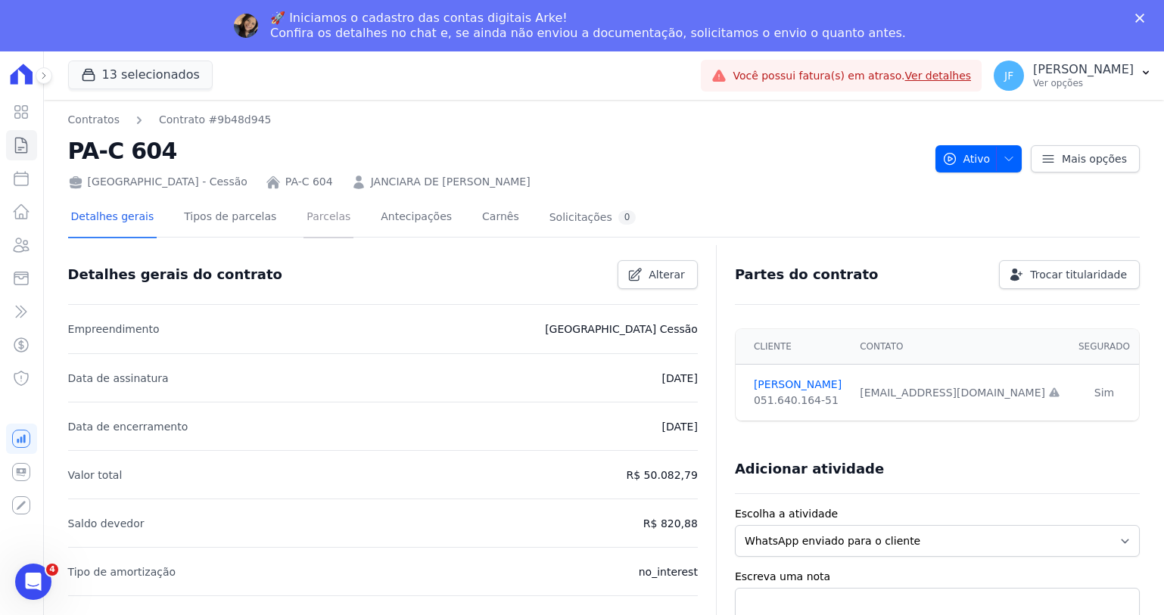
click at [319, 225] on link "Parcelas" at bounding box center [328, 218] width 50 height 40
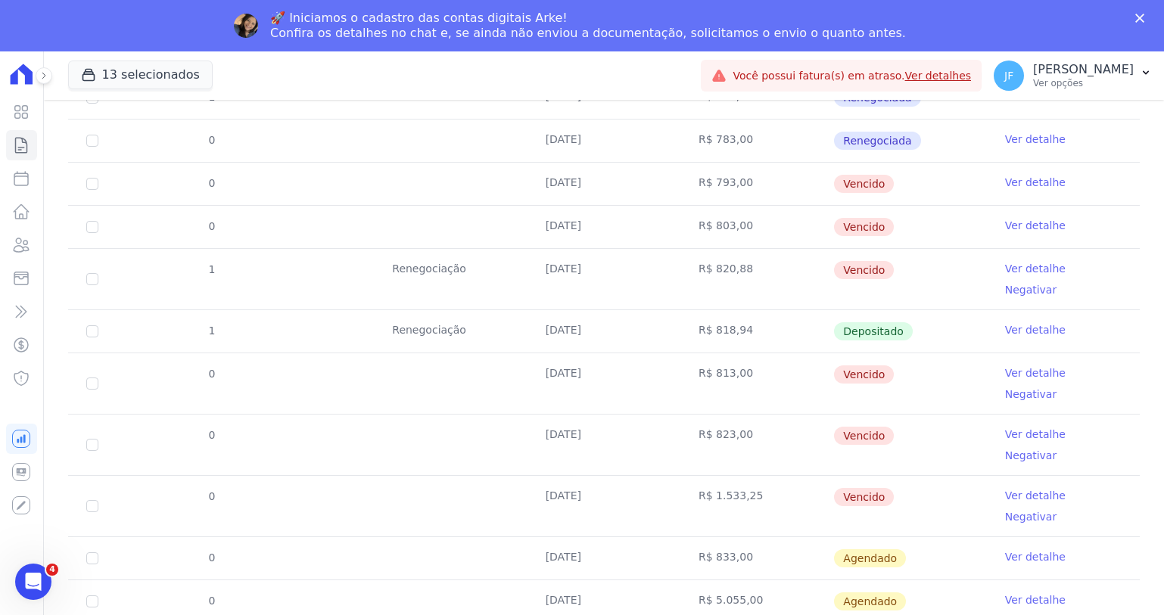
scroll to position [219, 0]
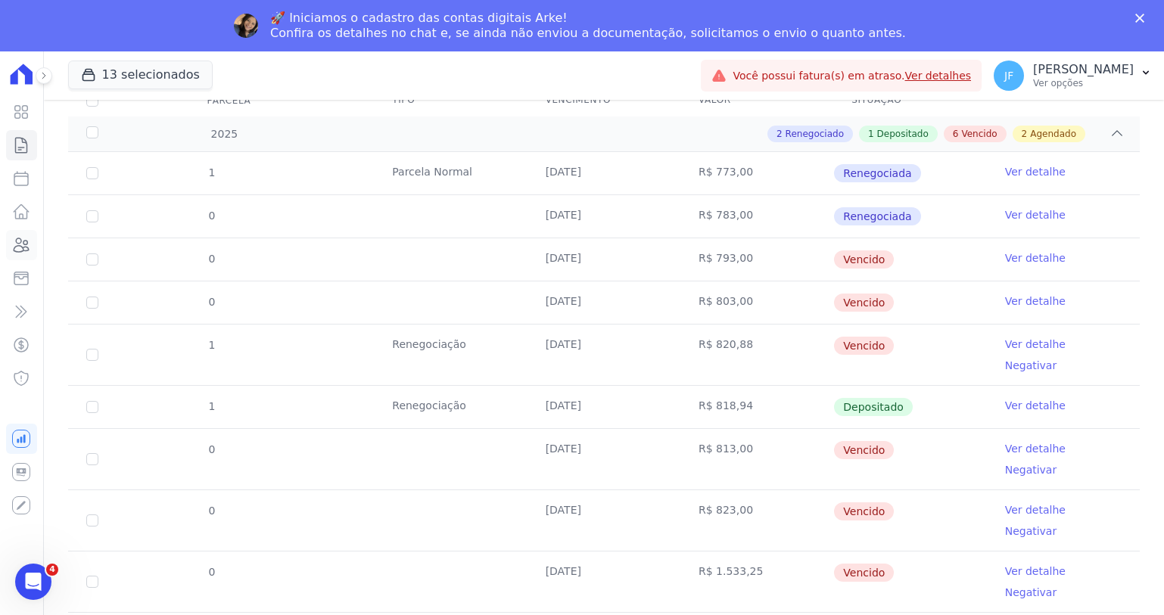
click at [21, 256] on link "Clientes" at bounding box center [21, 245] width 31 height 30
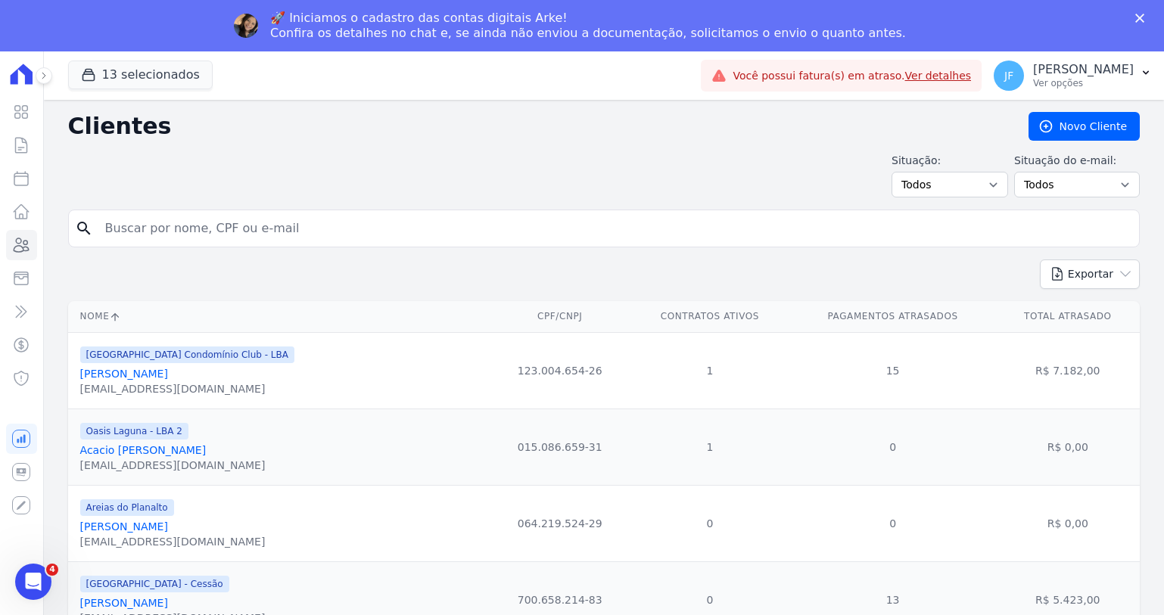
click at [247, 230] on input "search" at bounding box center [614, 228] width 1036 height 30
type input "[PERSON_NAME]"
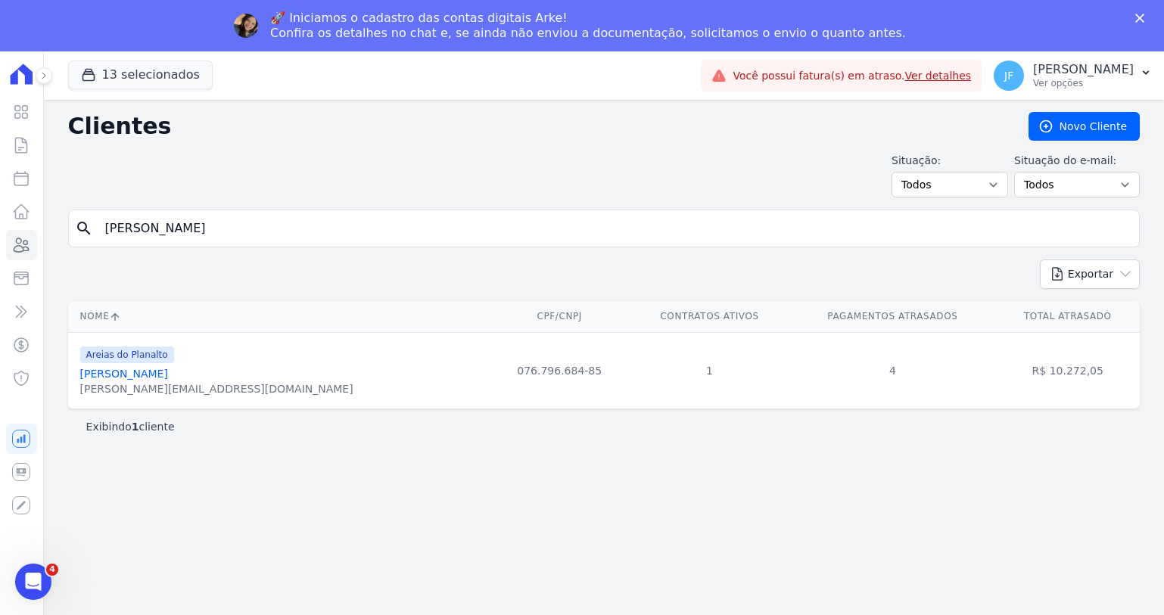
click at [157, 378] on link "[PERSON_NAME]" at bounding box center [124, 374] width 88 height 12
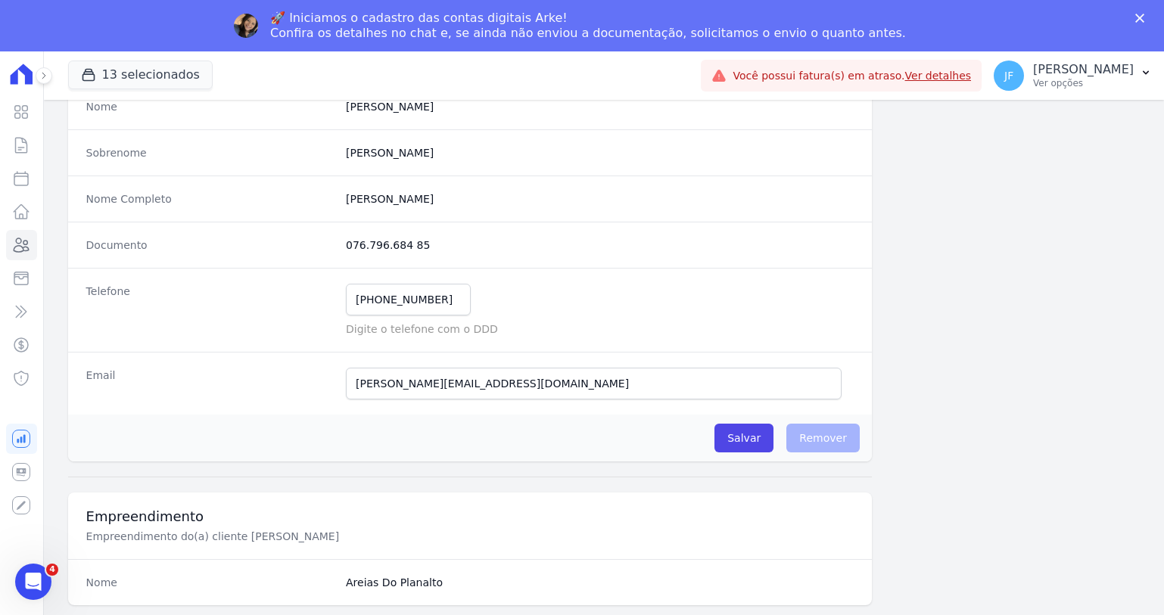
scroll to position [113, 0]
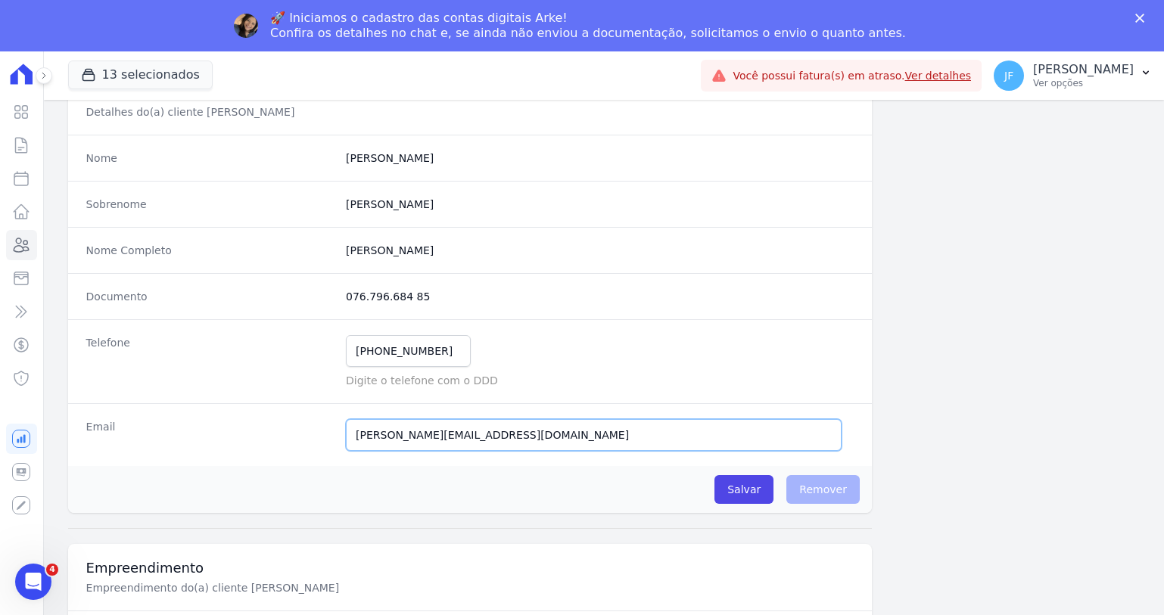
drag, startPoint x: 573, startPoint y: 441, endPoint x: 315, endPoint y: 438, distance: 258.8
click at [315, 438] on div "Email [PERSON_NAME][EMAIL_ADDRESS][DOMAIN_NAME] E-mail enviado. Aguardando conf…" at bounding box center [469, 434] width 803 height 63
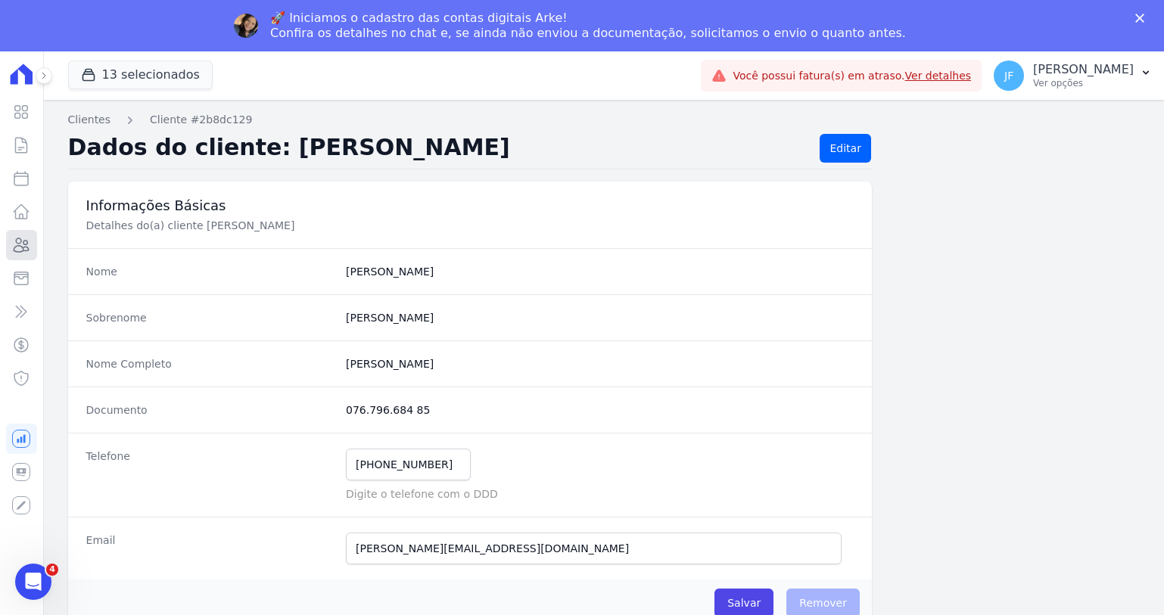
click at [16, 245] on icon at bounding box center [21, 245] width 18 height 18
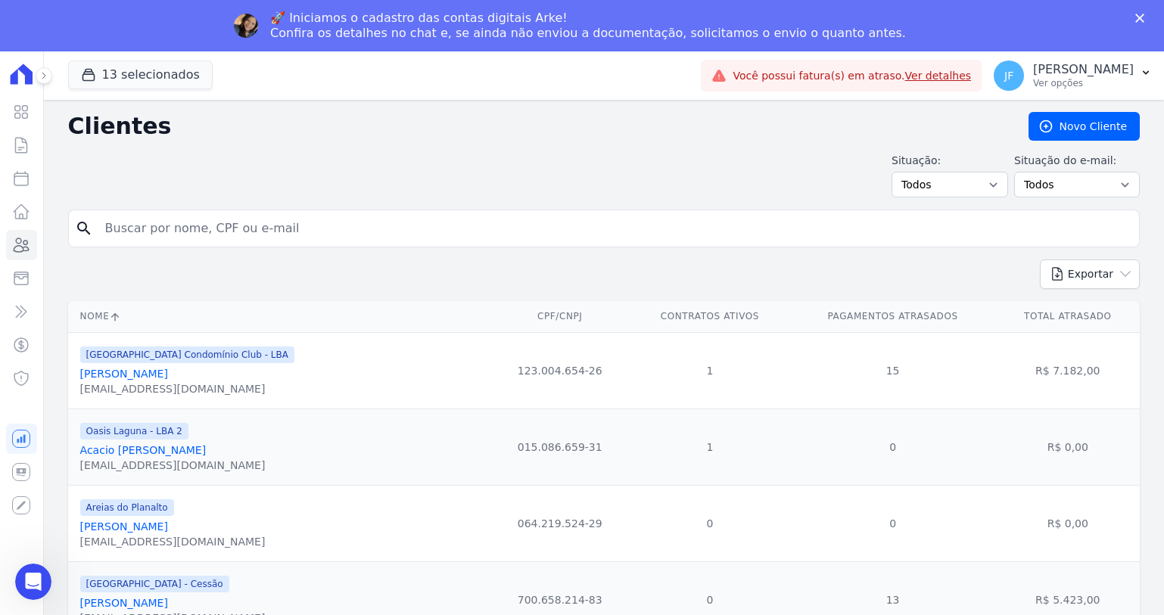
click at [166, 189] on div "Situação: Todos Adimplentes Inadimplentes Situação do e-mail: Todos Confirmado …" at bounding box center [603, 175] width 1071 height 45
click at [166, 225] on input "search" at bounding box center [614, 228] width 1036 height 30
type input "[PERSON_NAME]"
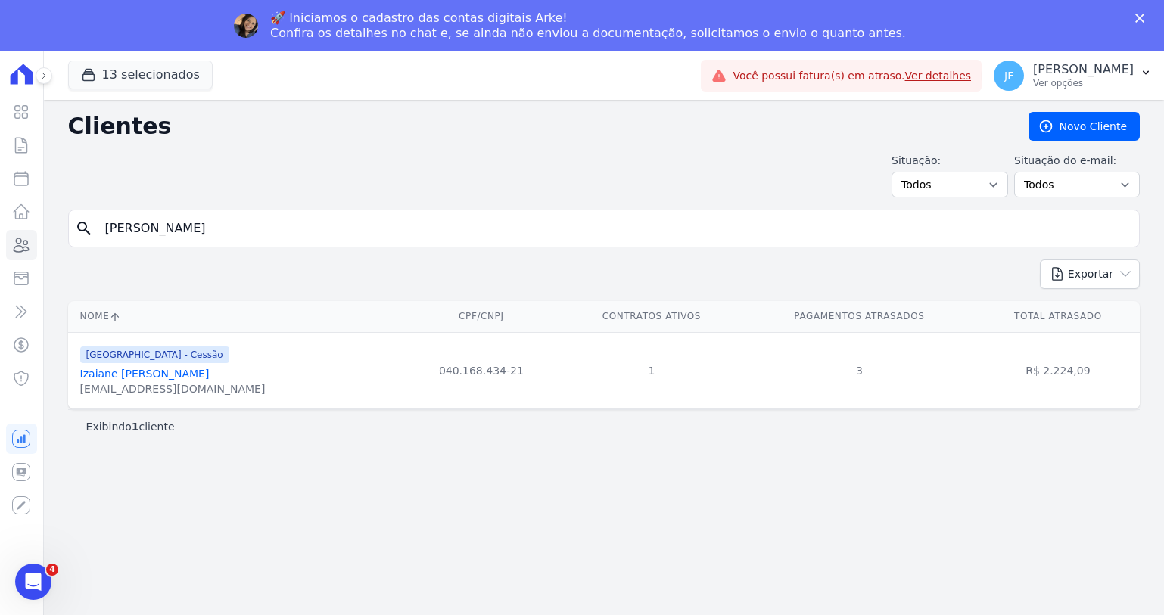
click at [103, 377] on link "Izaiane [PERSON_NAME]" at bounding box center [144, 374] width 129 height 12
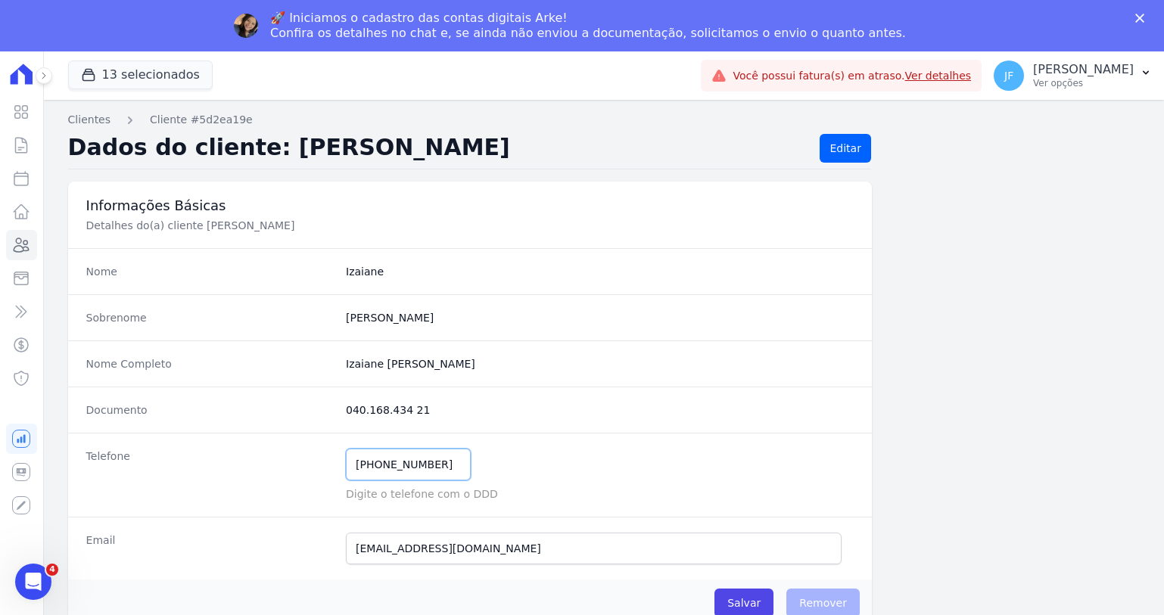
click at [441, 468] on input "[PHONE_NUMBER]" at bounding box center [408, 465] width 125 height 32
drag, startPoint x: 441, startPoint y: 468, endPoint x: 302, endPoint y: 456, distance: 139.7
click at [303, 456] on div "Telefone [PHONE_NUMBER] Mensagem de SMS ainda não enviada.. Mensagem de [PERSON…" at bounding box center [469, 475] width 803 height 84
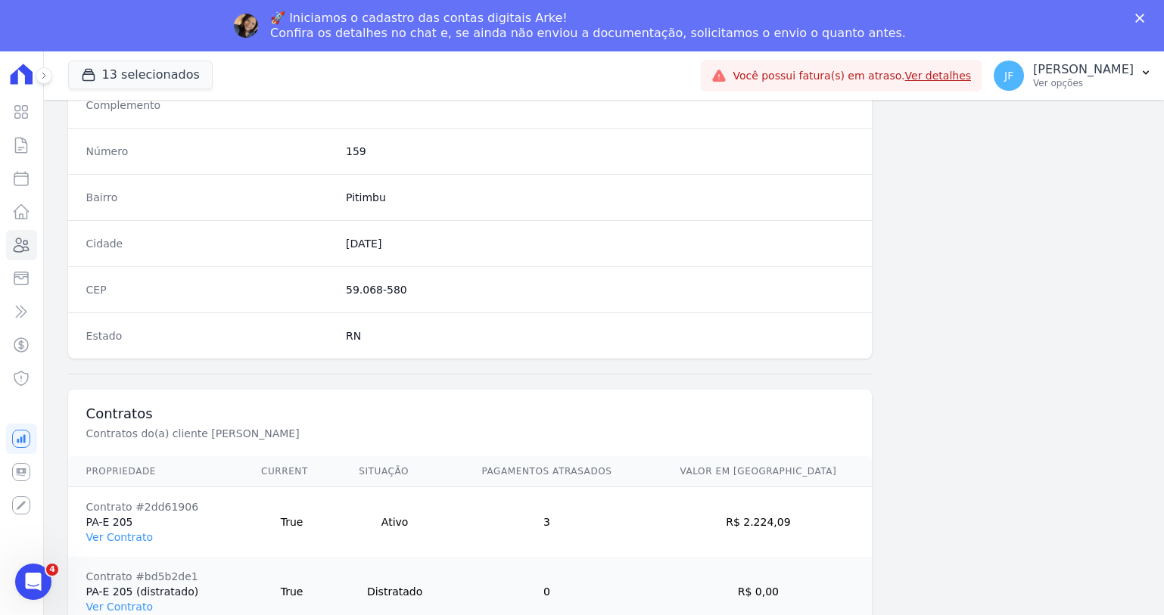
scroll to position [870, 0]
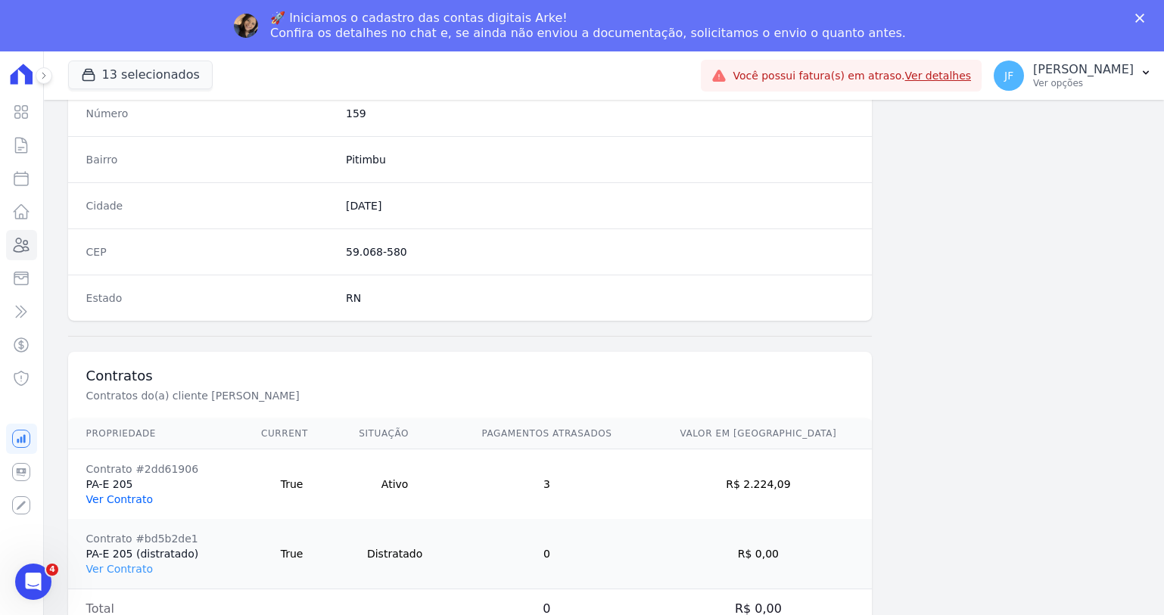
click at [123, 504] on link "Ver Contrato" at bounding box center [119, 499] width 67 height 12
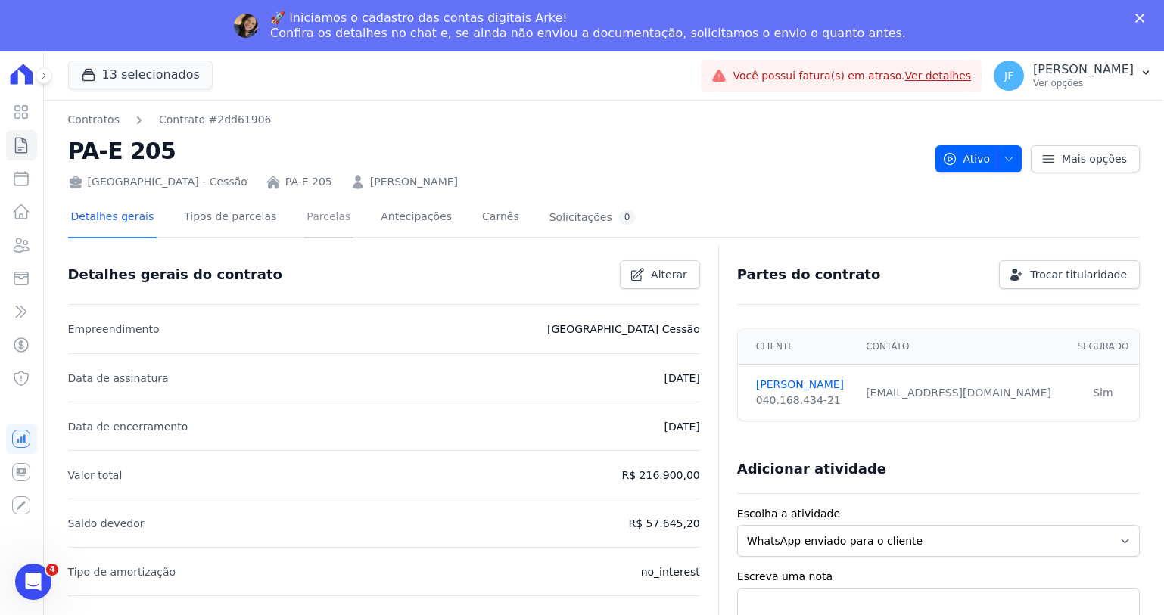
click at [312, 217] on link "Parcelas" at bounding box center [328, 218] width 50 height 40
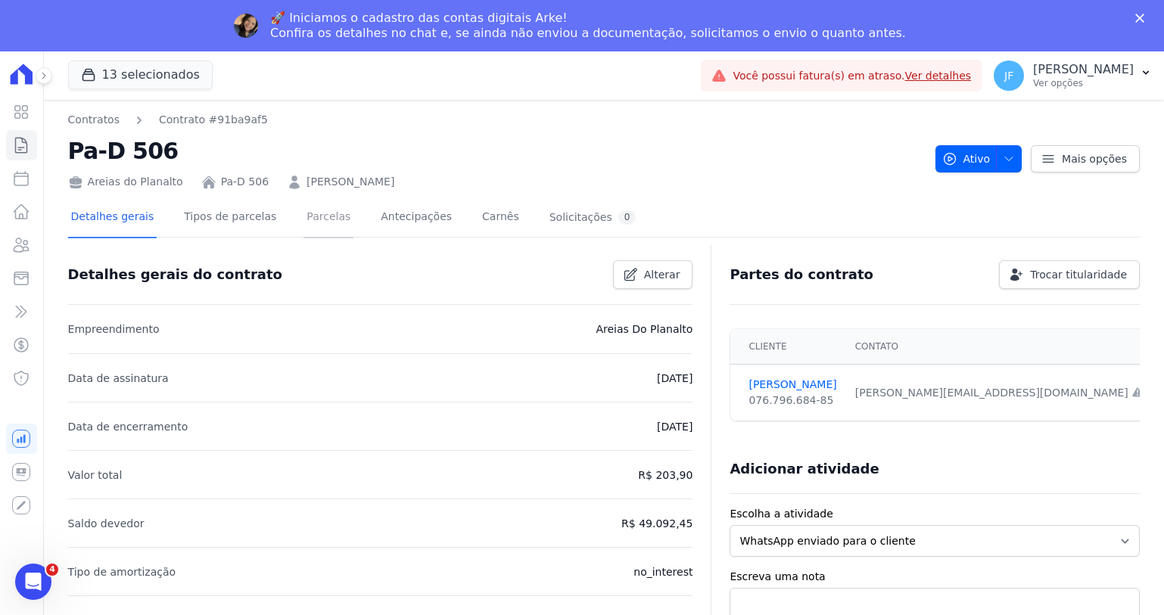
click at [312, 221] on link "Parcelas" at bounding box center [328, 218] width 50 height 40
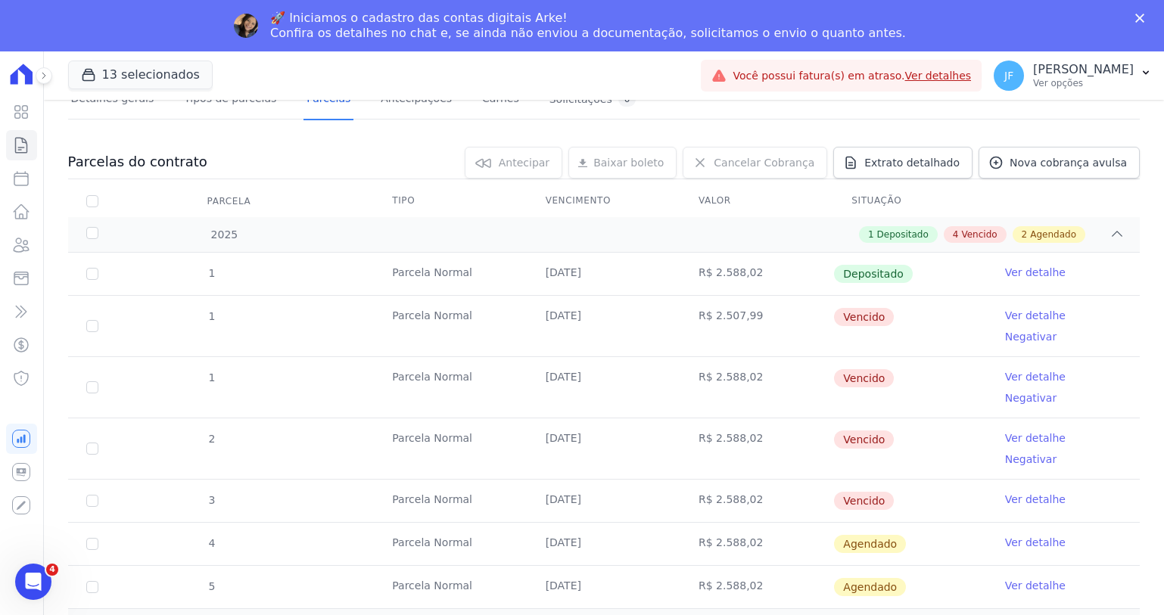
scroll to position [122, 0]
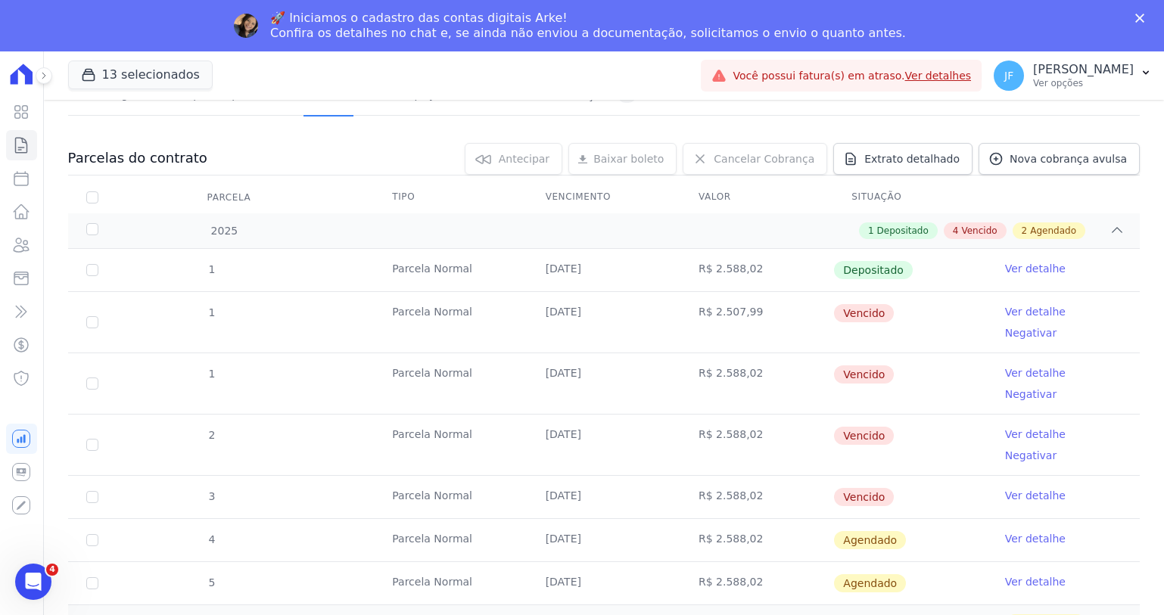
click at [1026, 270] on link "Ver detalhe" at bounding box center [1035, 268] width 61 height 15
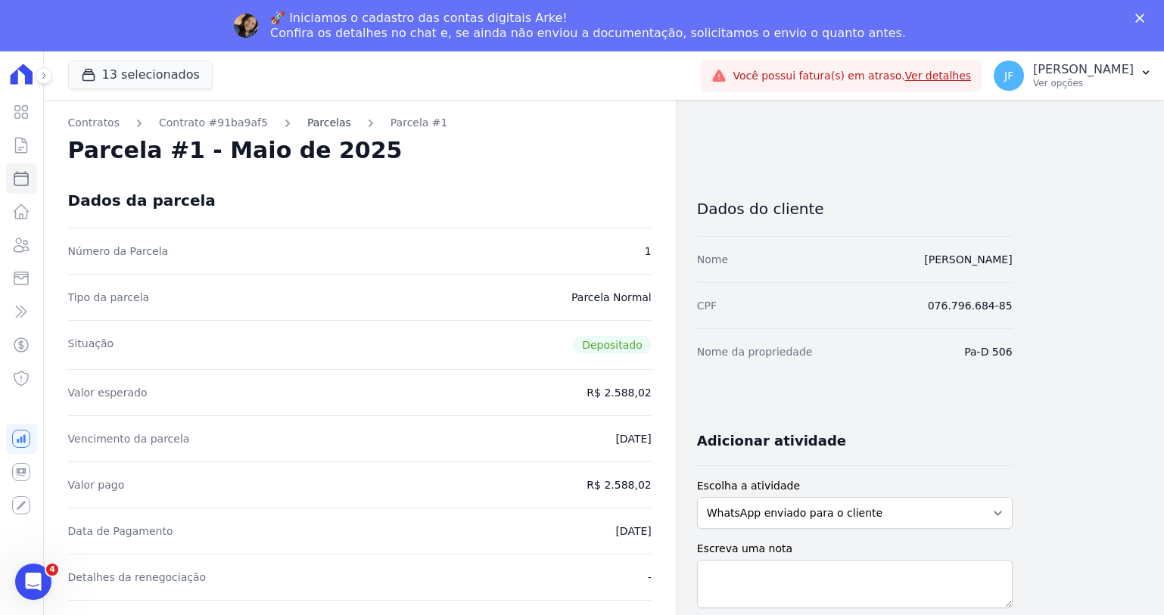
click at [314, 129] on link "Parcelas" at bounding box center [329, 123] width 44 height 16
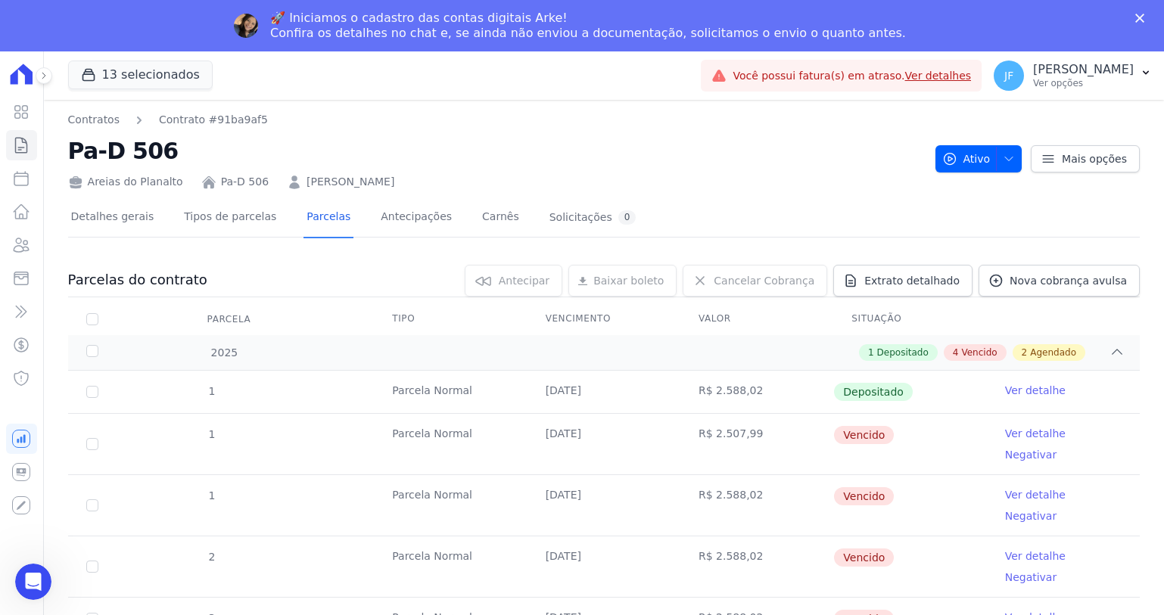
click at [1005, 437] on link "Ver detalhe" at bounding box center [1035, 433] width 61 height 15
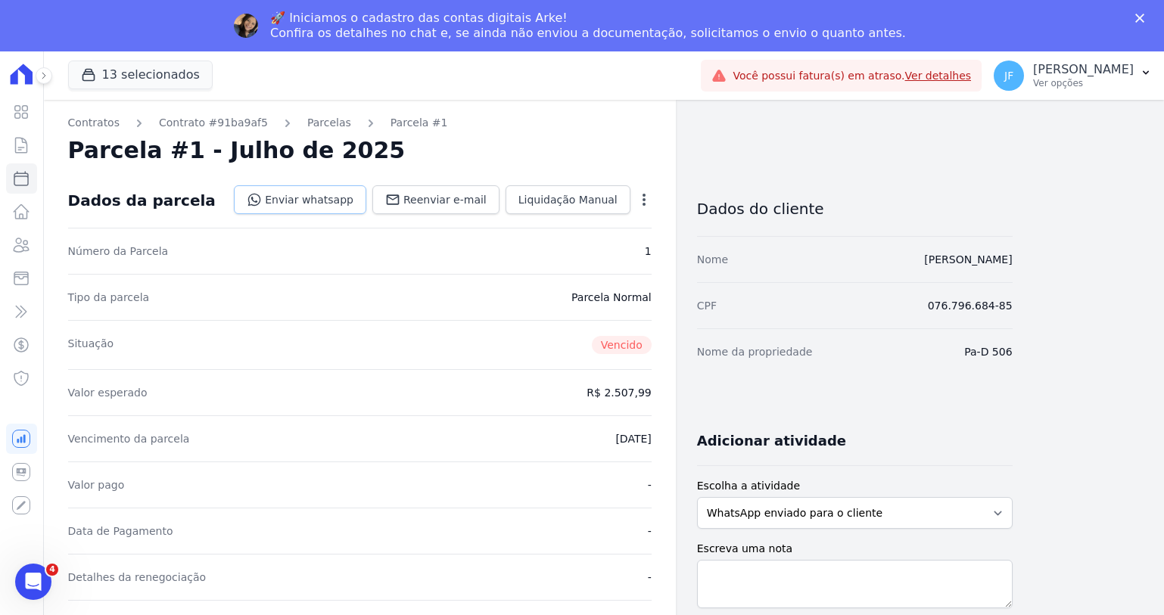
click at [345, 202] on link "Enviar whatsapp" at bounding box center [300, 199] width 132 height 29
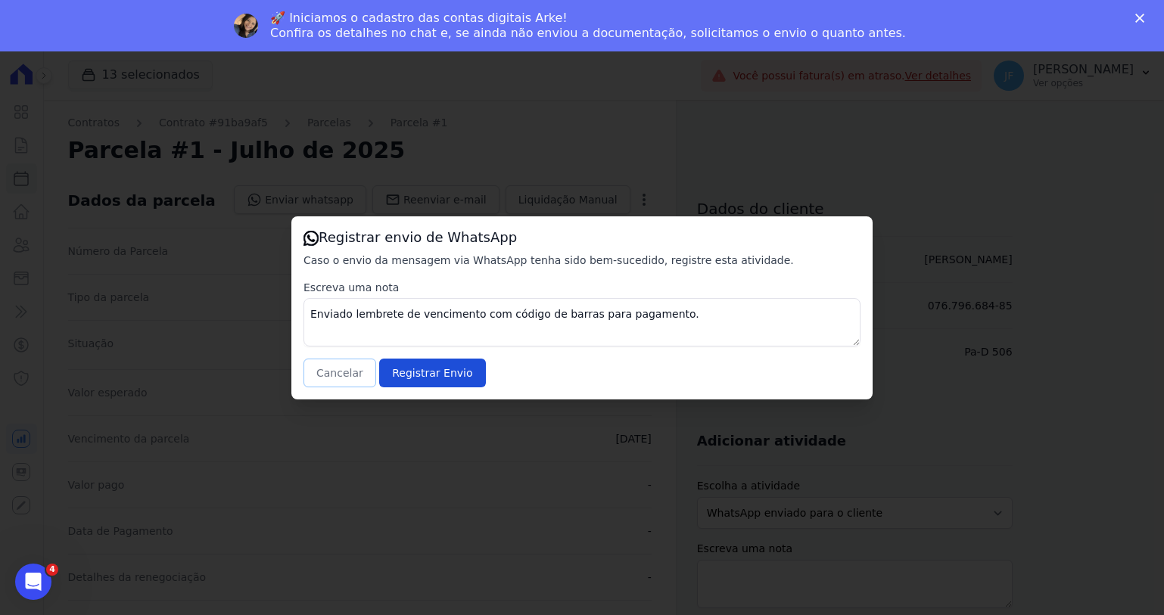
click at [334, 376] on button "Cancelar" at bounding box center [339, 373] width 73 height 29
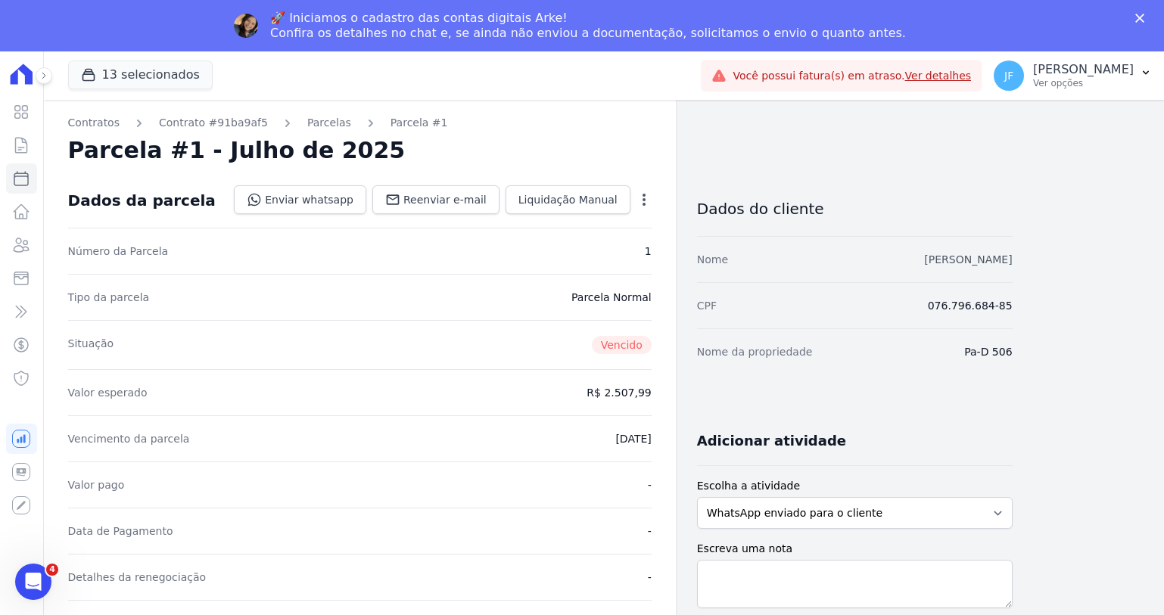
drag, startPoint x: 834, startPoint y: 259, endPoint x: 1011, endPoint y: 260, distance: 177.0
click at [1011, 260] on div "Nome Felipe Henrique Da Guia Vasconcelos" at bounding box center [854, 259] width 315 height 46
copy link "[PERSON_NAME]"
